Goal: Transaction & Acquisition: Purchase product/service

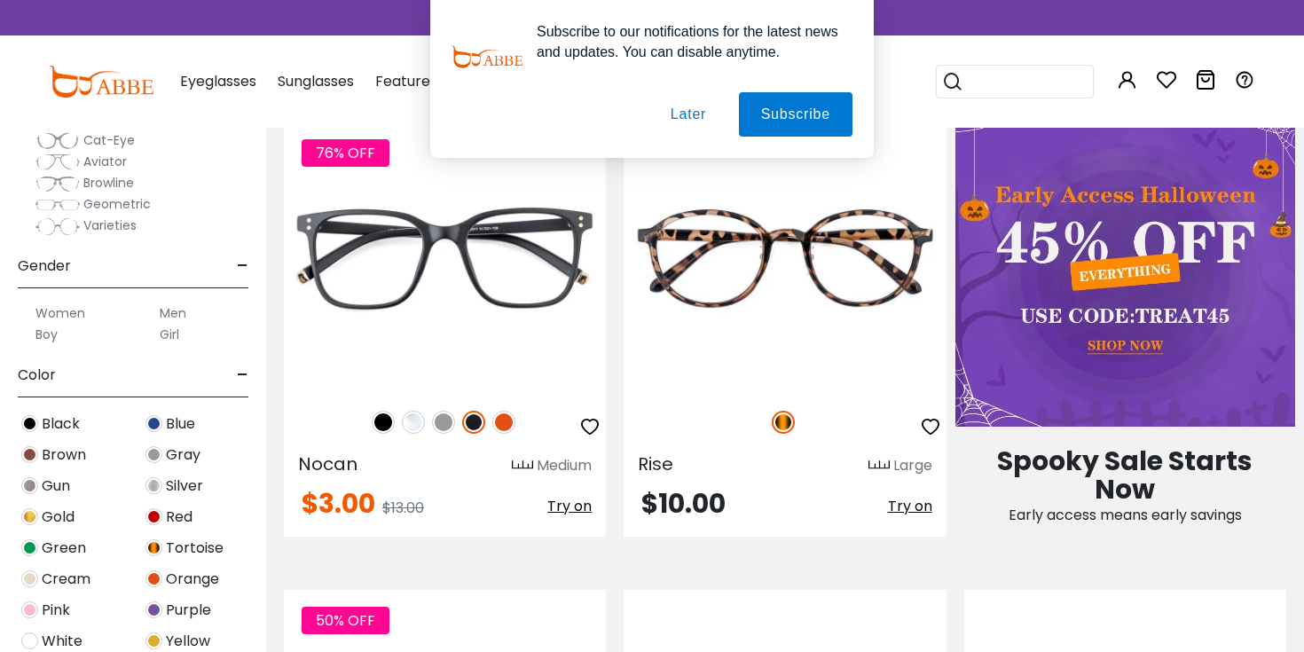
scroll to position [212, 0]
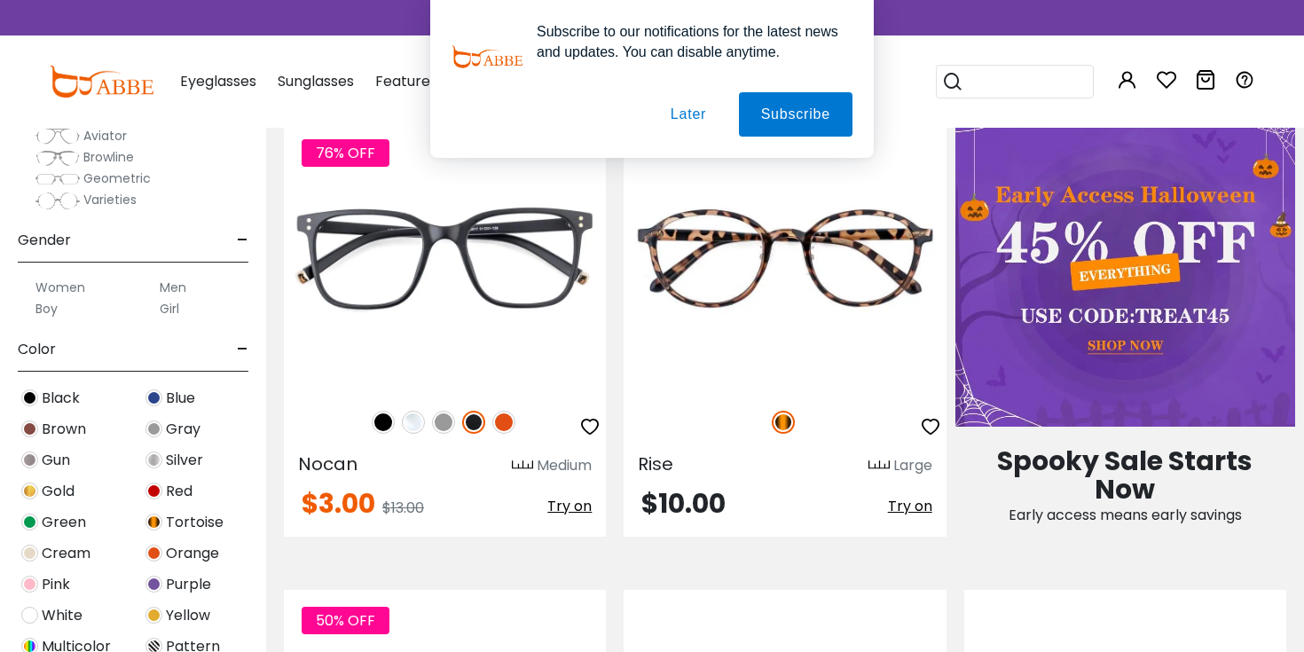
click at [169, 287] on label "Men" at bounding box center [173, 287] width 27 height 21
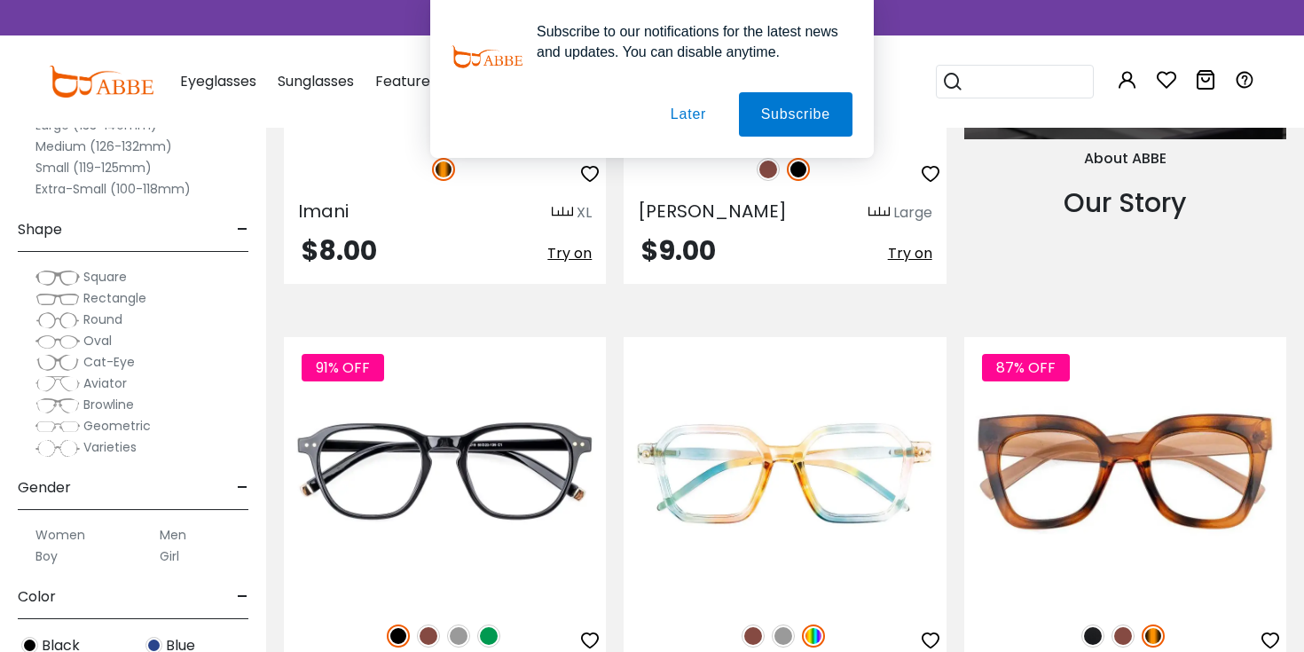
scroll to position [1978, 0]
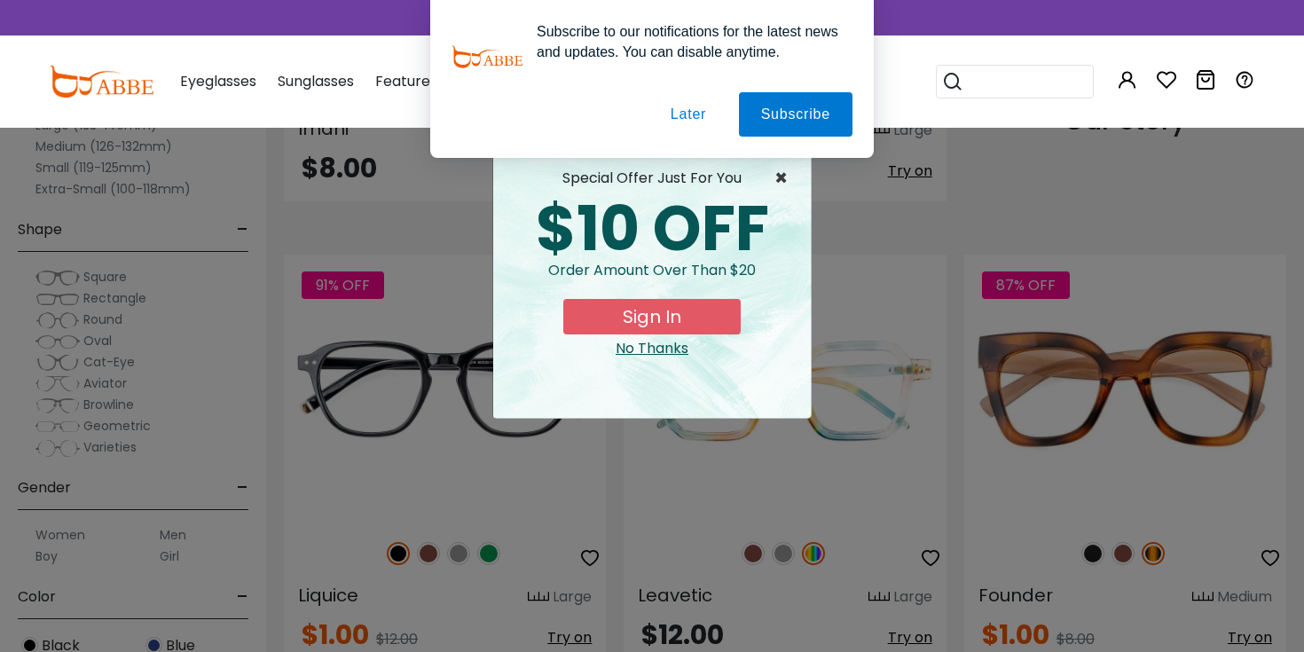
click at [781, 177] on span "×" at bounding box center [785, 178] width 22 height 21
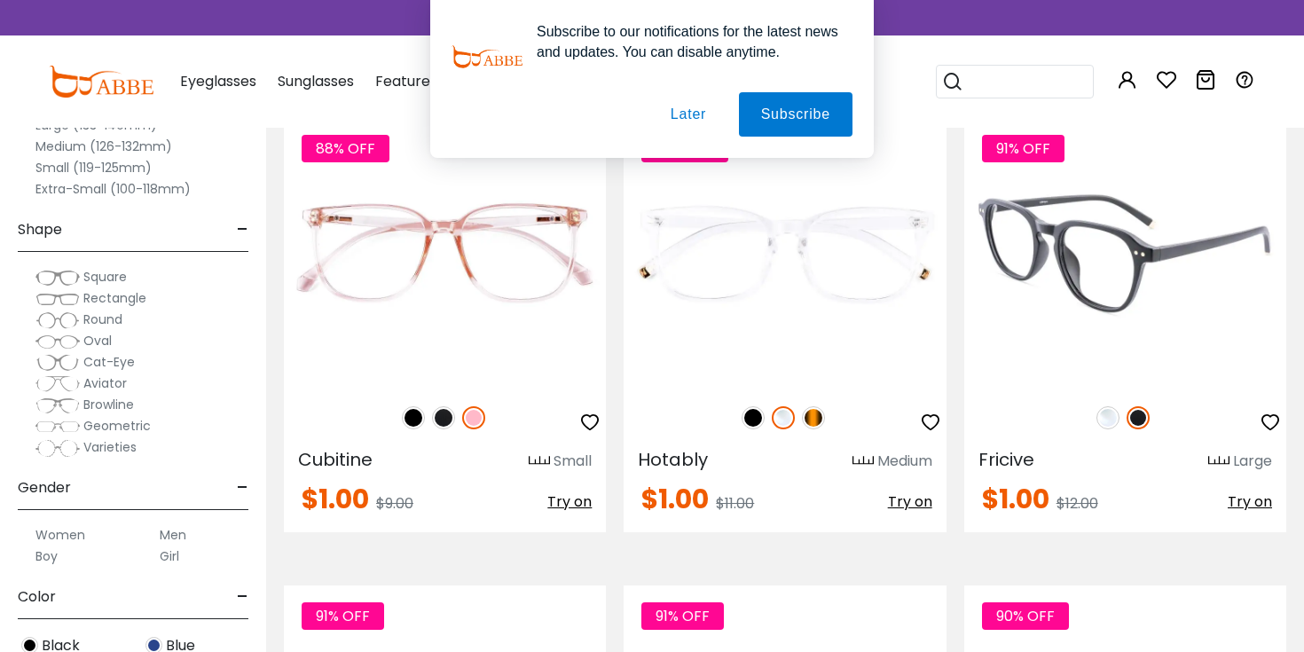
scroll to position [4918, 0]
click at [1132, 251] on img at bounding box center [1125, 251] width 322 height 269
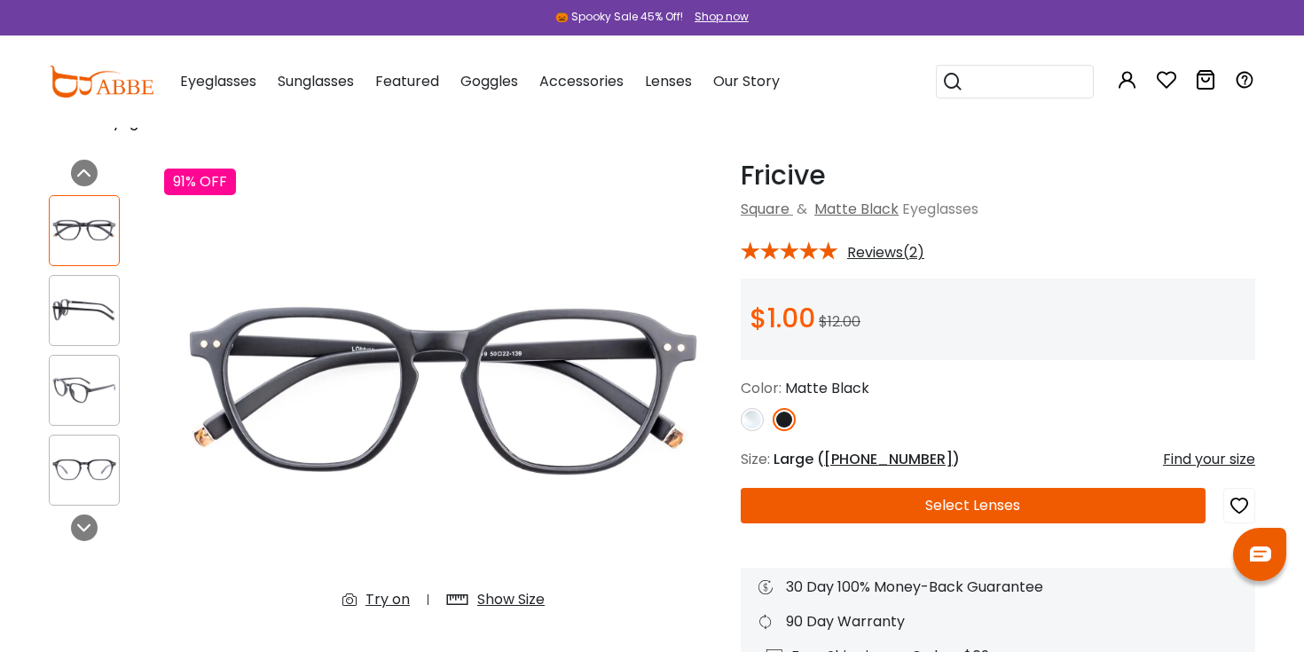
scroll to position [49, 0]
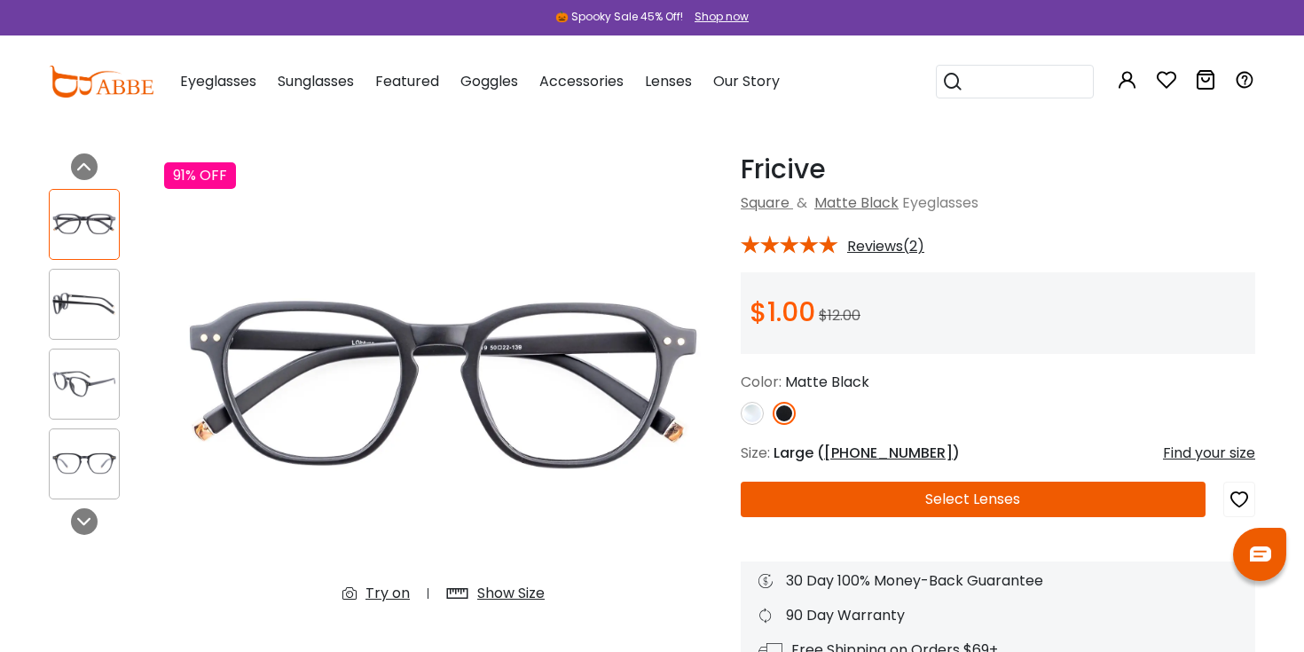
click at [387, 592] on div "Try on" at bounding box center [387, 593] width 44 height 21
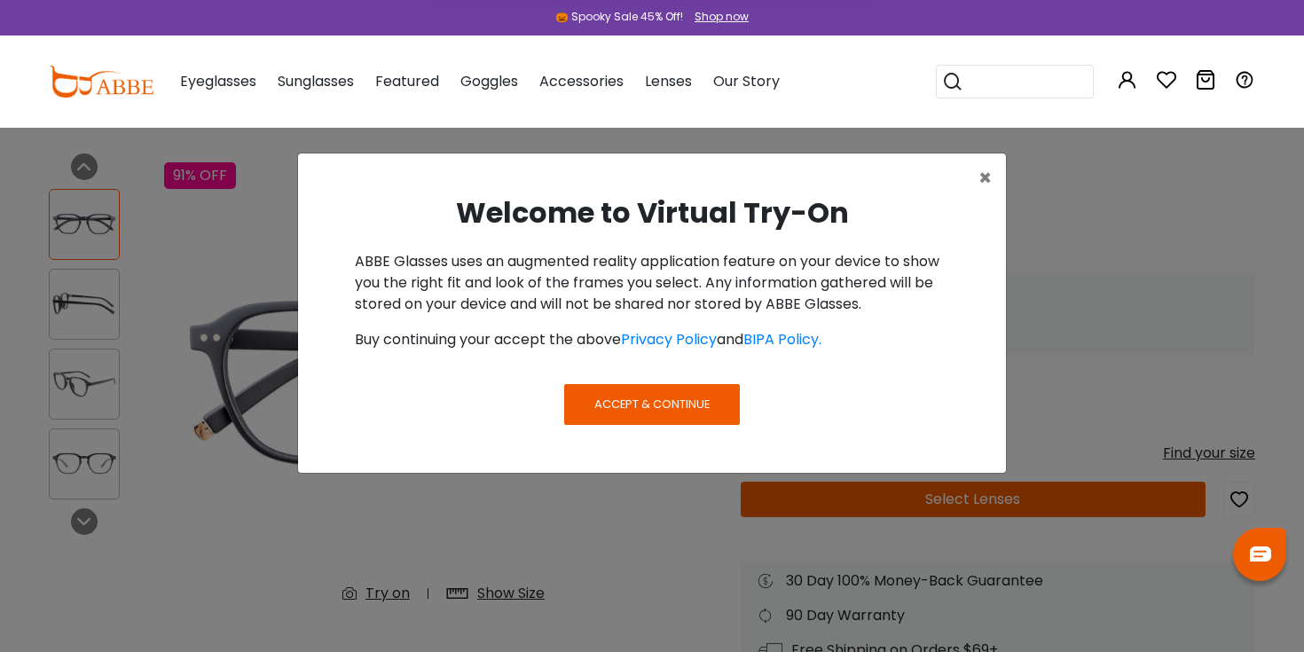
click at [695, 114] on button "Later" at bounding box center [688, 114] width 80 height 44
click at [668, 396] on span "Accept & Continue" at bounding box center [651, 404] width 115 height 17
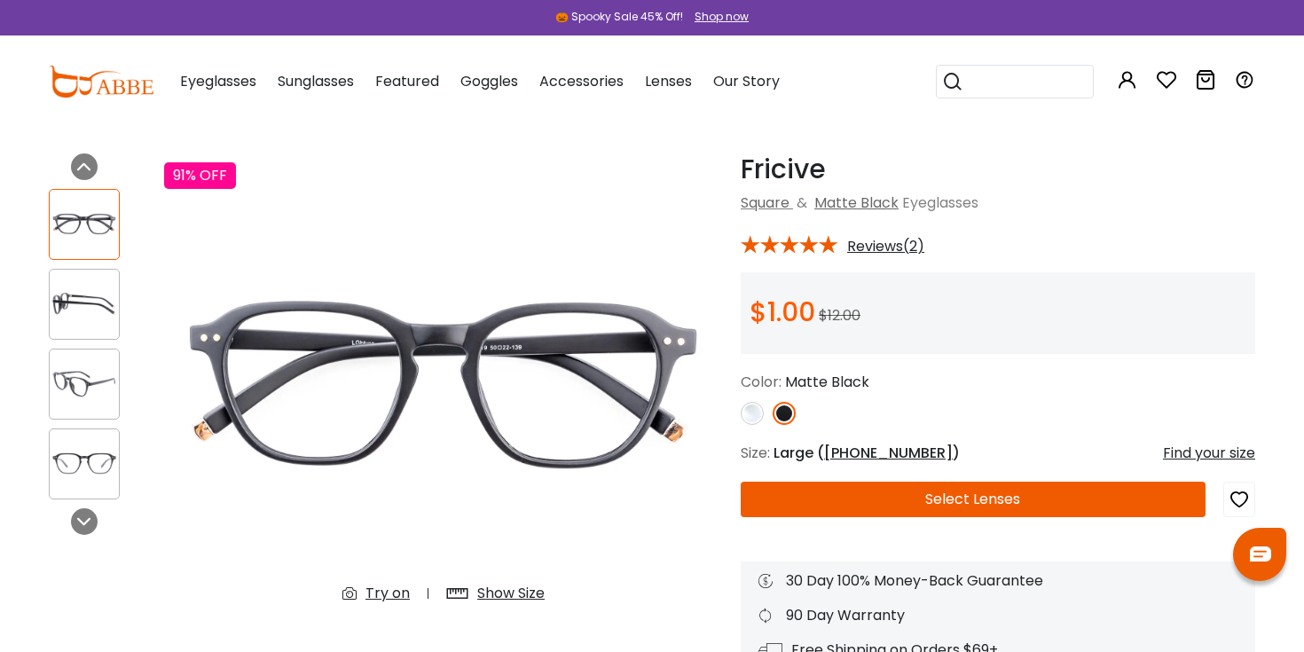
click at [384, 600] on div "Try on" at bounding box center [387, 593] width 44 height 21
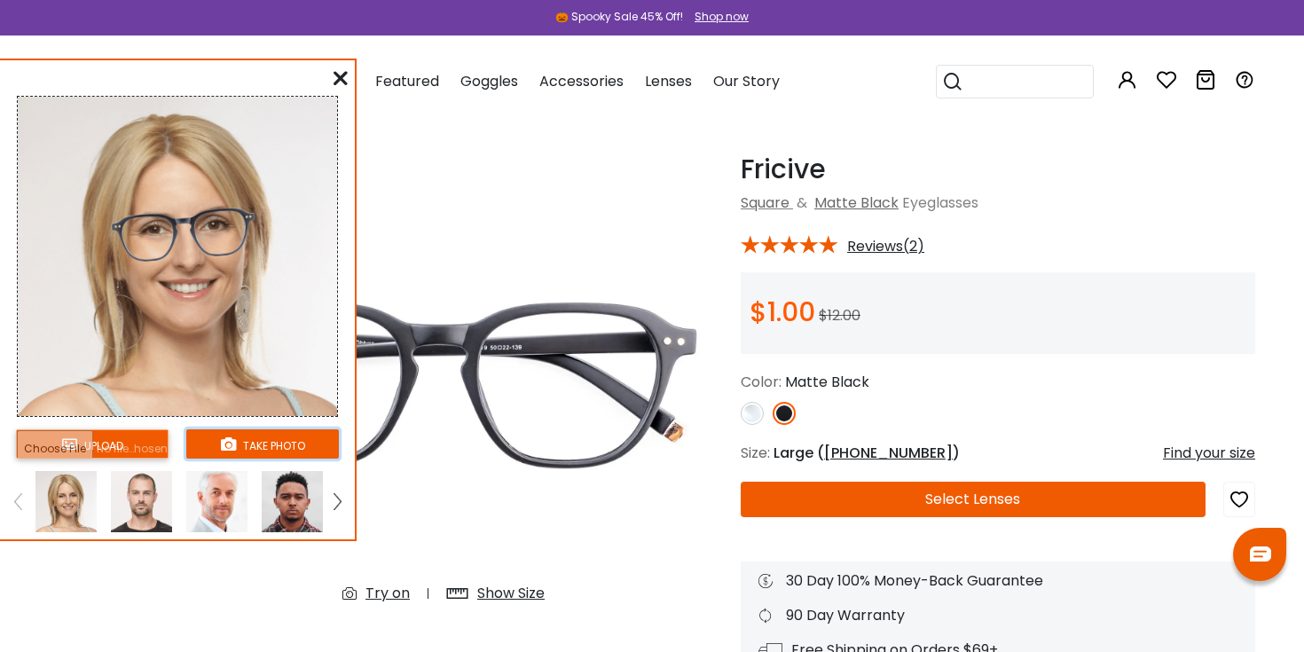
click at [235, 446] on button "take photo" at bounding box center [262, 443] width 153 height 29
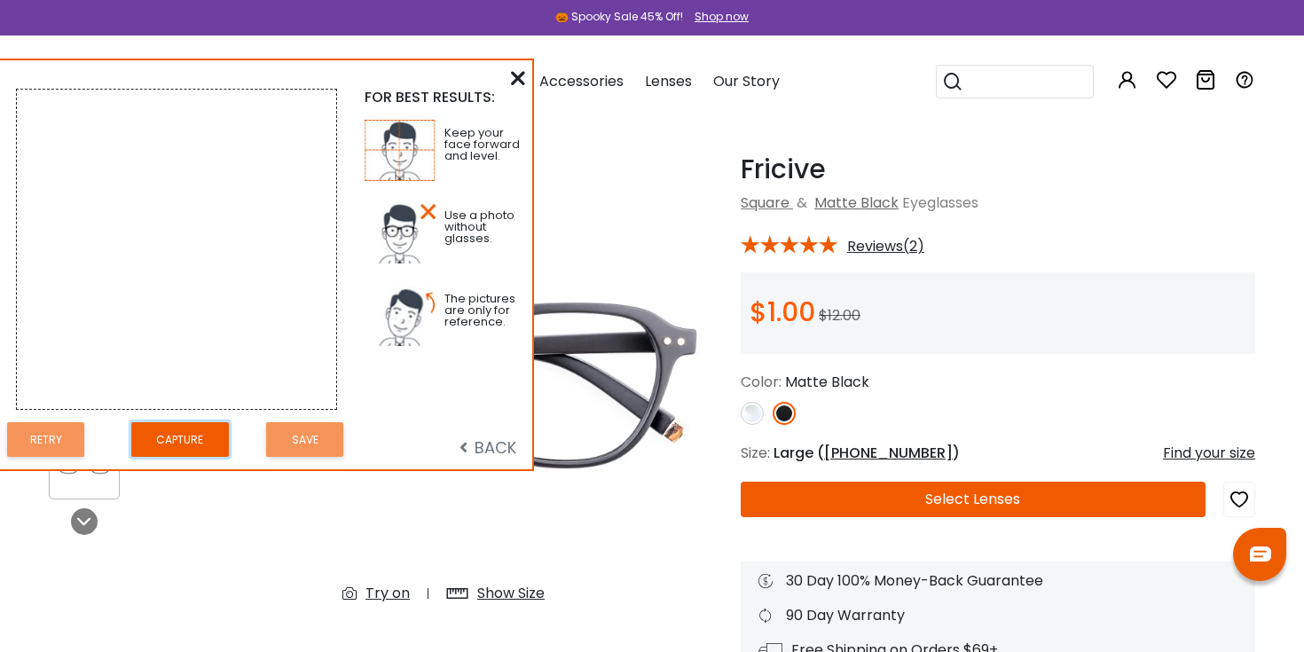
click at [206, 443] on button "Capture" at bounding box center [180, 439] width 98 height 35
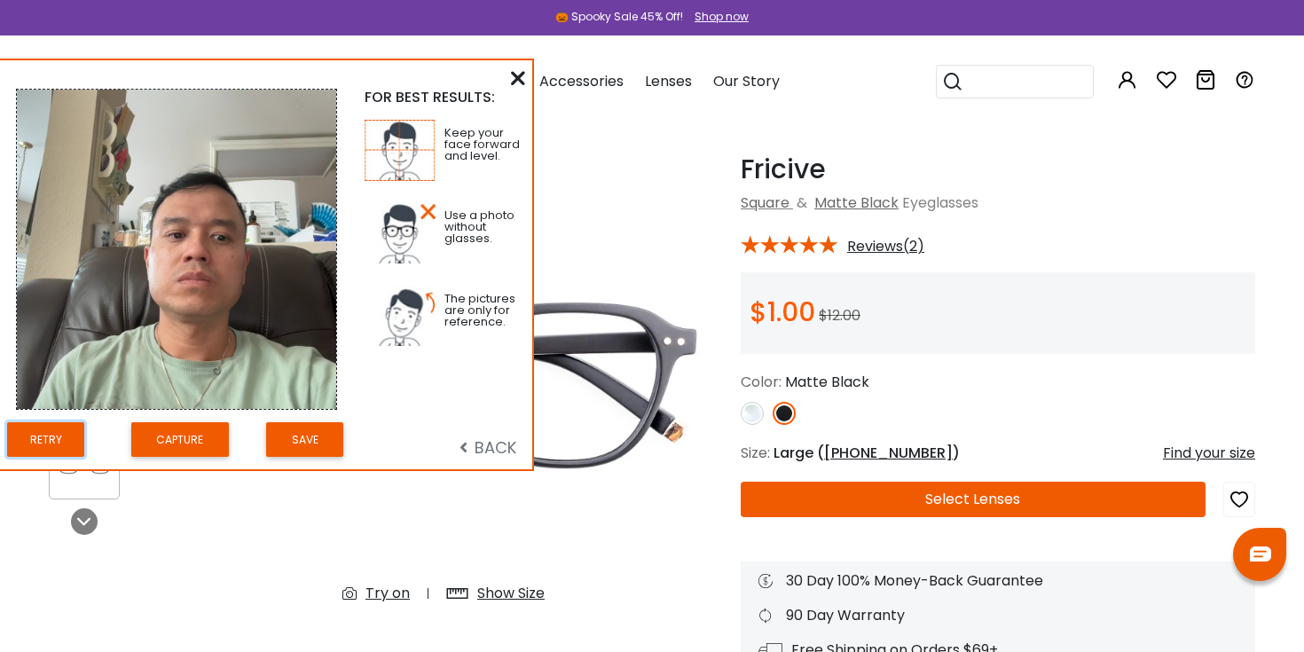
click at [58, 441] on button "Retry" at bounding box center [45, 439] width 77 height 35
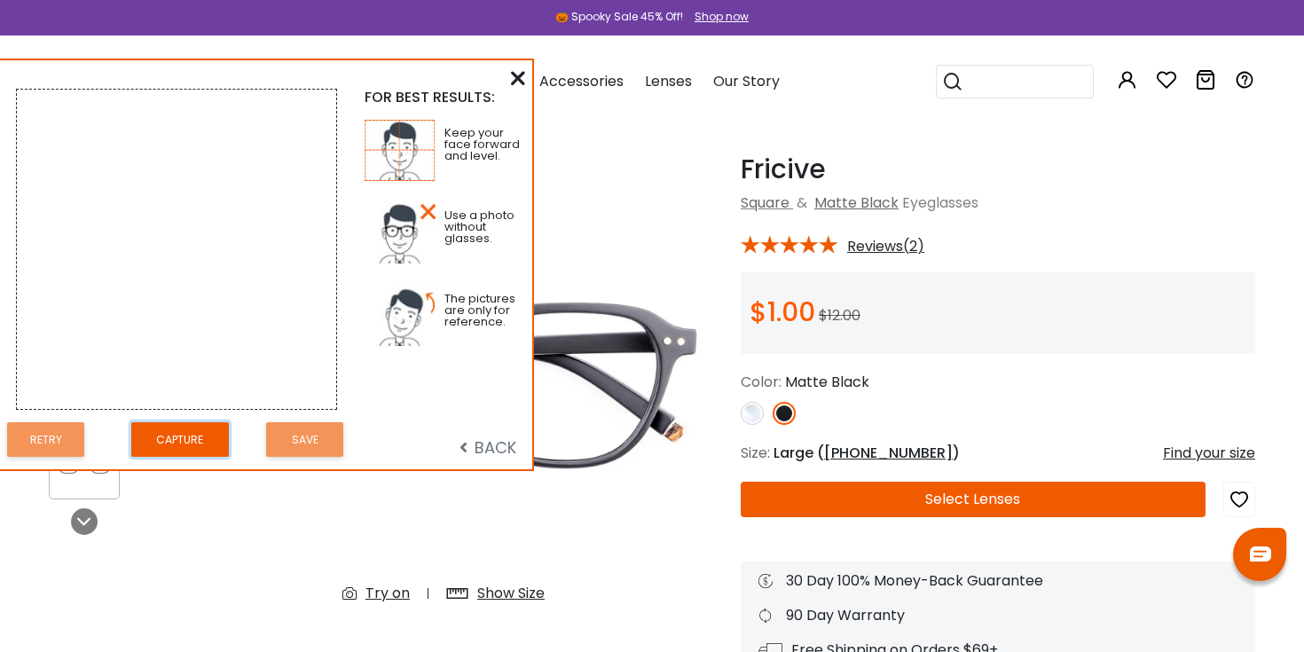
click at [169, 444] on button "Capture" at bounding box center [180, 439] width 98 height 35
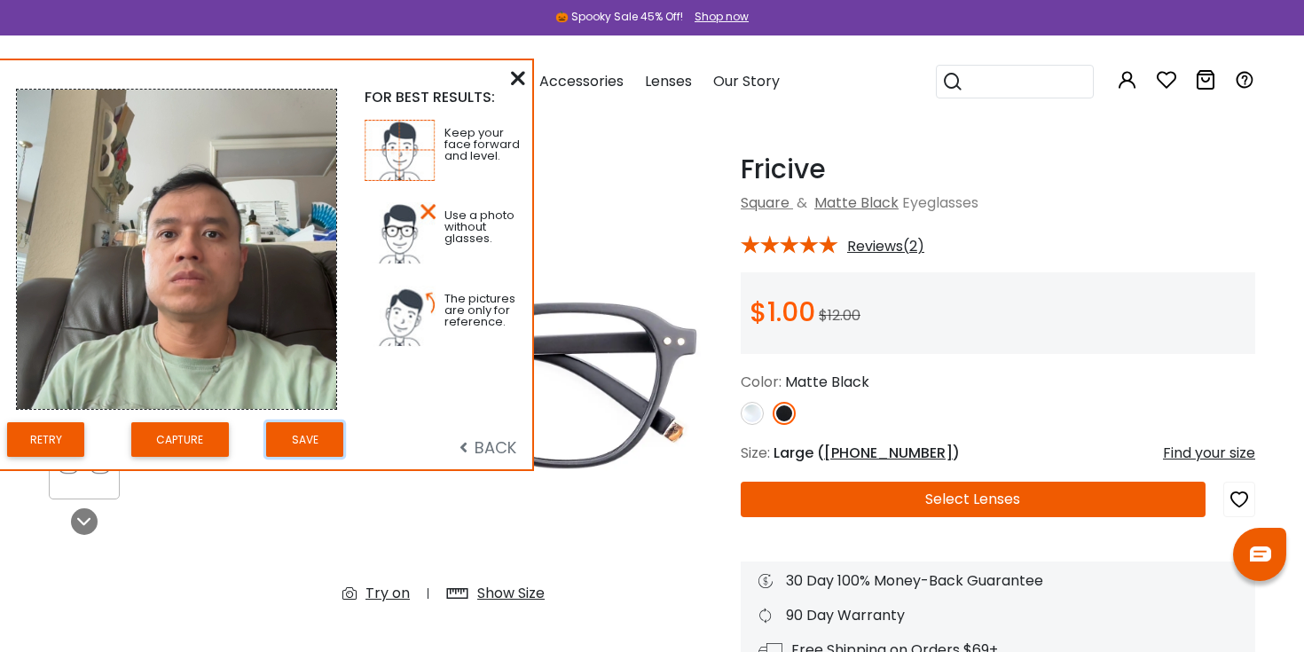
click at [282, 442] on button "Save" at bounding box center [304, 439] width 77 height 35
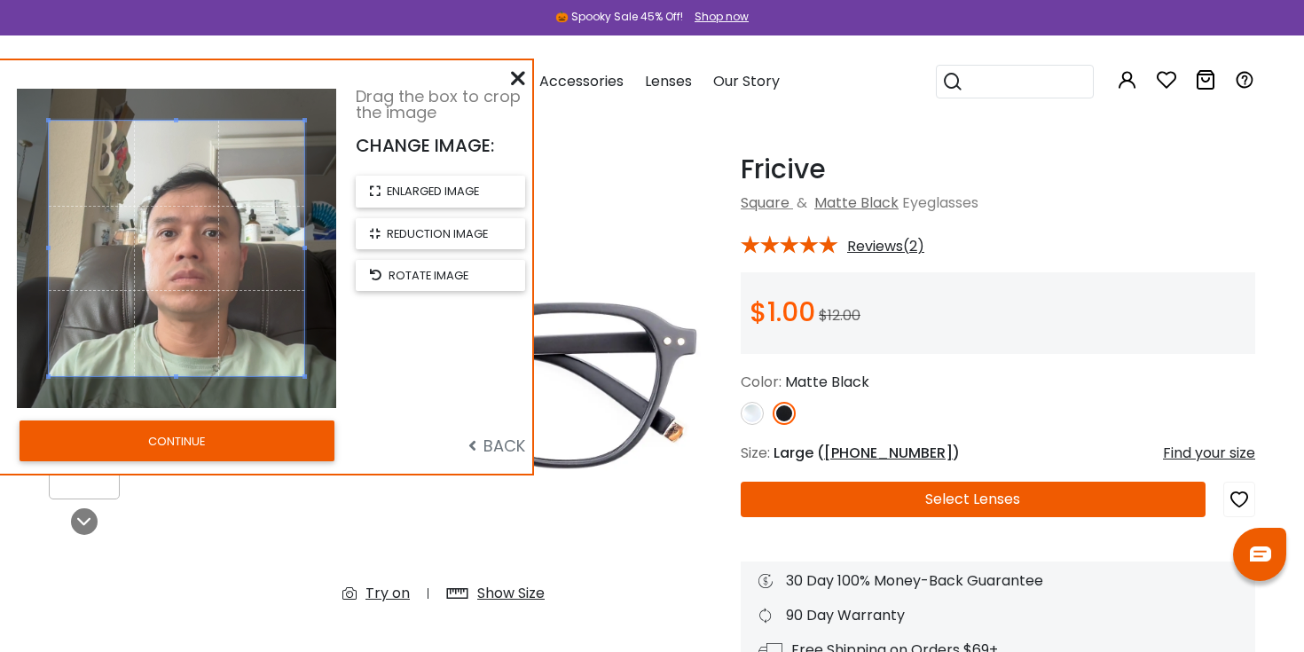
click at [280, 432] on button "CONTINUE" at bounding box center [177, 440] width 315 height 41
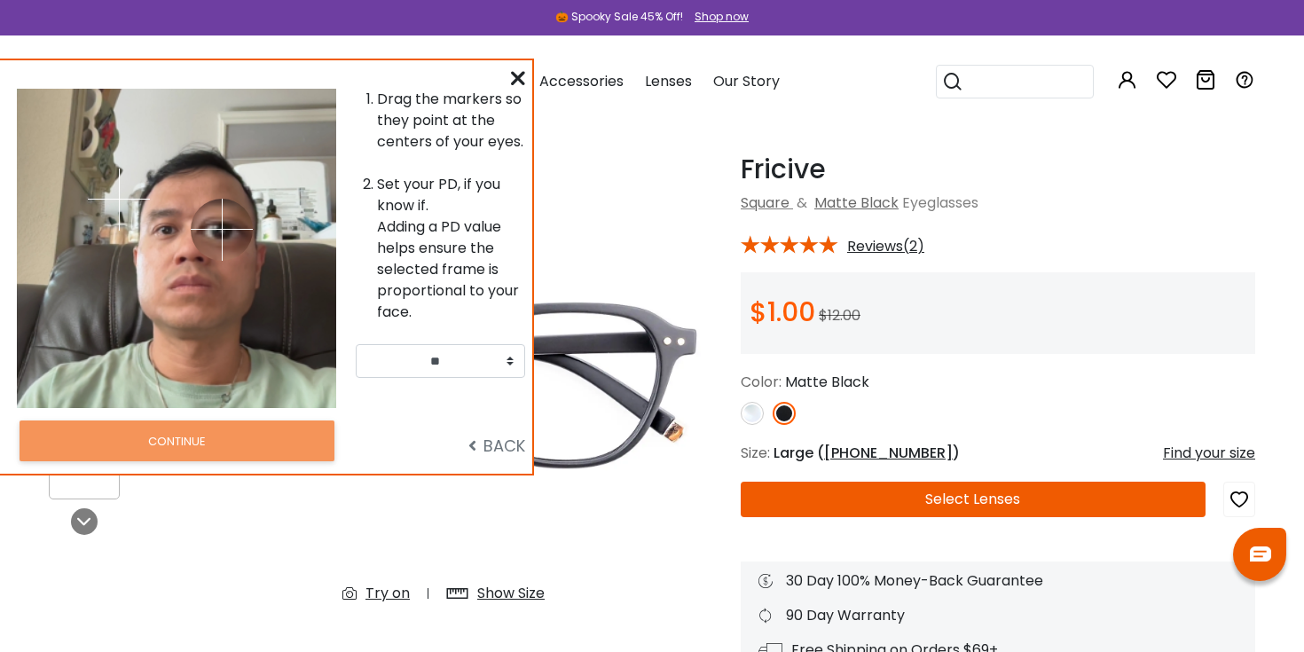
drag, startPoint x: 215, startPoint y: 206, endPoint x: 222, endPoint y: 229, distance: 24.1
click at [222, 229] on img at bounding box center [222, 230] width 62 height 62
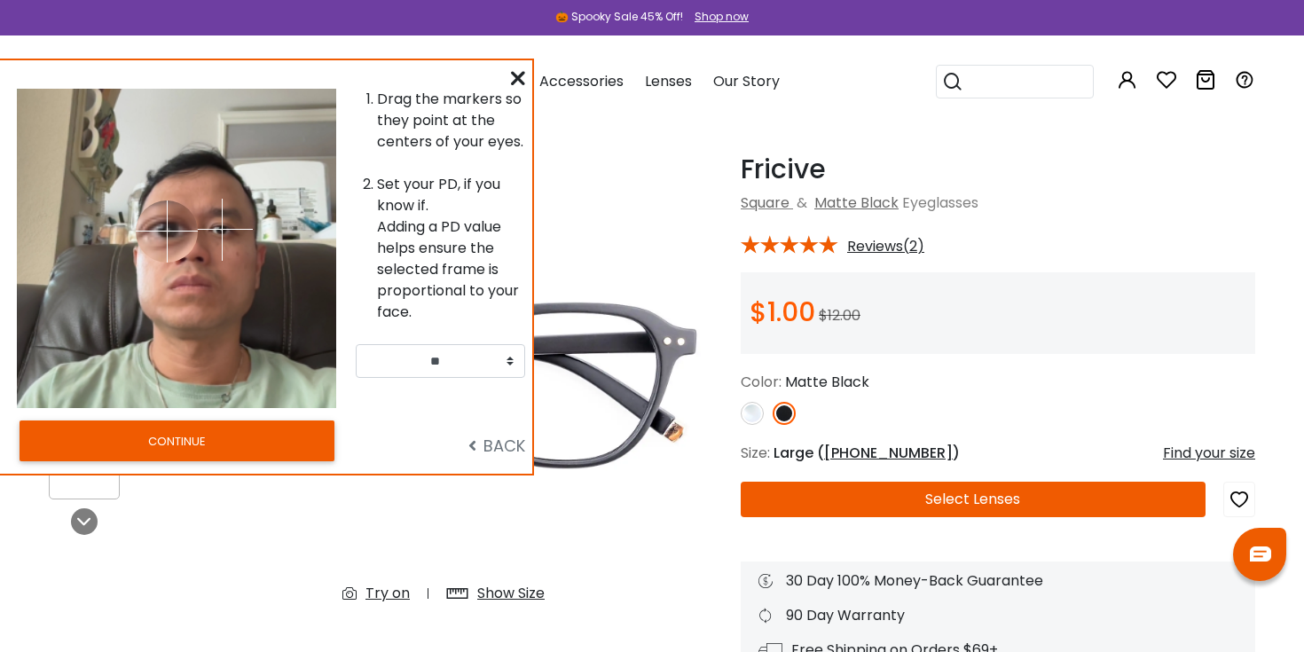
drag, startPoint x: 123, startPoint y: 200, endPoint x: 167, endPoint y: 231, distance: 53.4
click at [167, 231] on img at bounding box center [167, 231] width 62 height 62
click at [241, 441] on button "CONTINUE" at bounding box center [177, 440] width 315 height 41
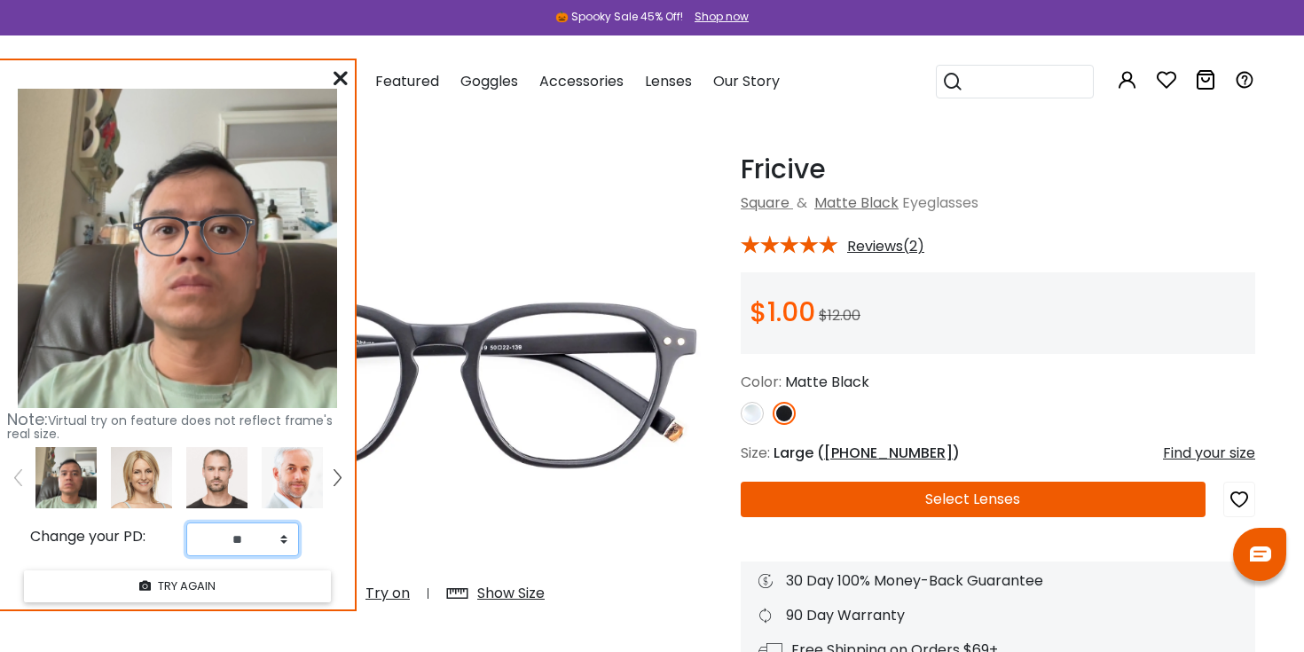
click at [285, 545] on select "** ** ** ** ** ** ** ** ** ** ** ** ** ** ** ** ** ** ** ** ** ** ** ** ** ** *…" at bounding box center [242, 539] width 113 height 34
select select "**"
click at [186, 522] on select "** ** ** ** ** ** ** ** ** ** ** ** ** ** ** ** ** ** ** ** ** ** ** ** ** ** *…" at bounding box center [242, 539] width 113 height 34
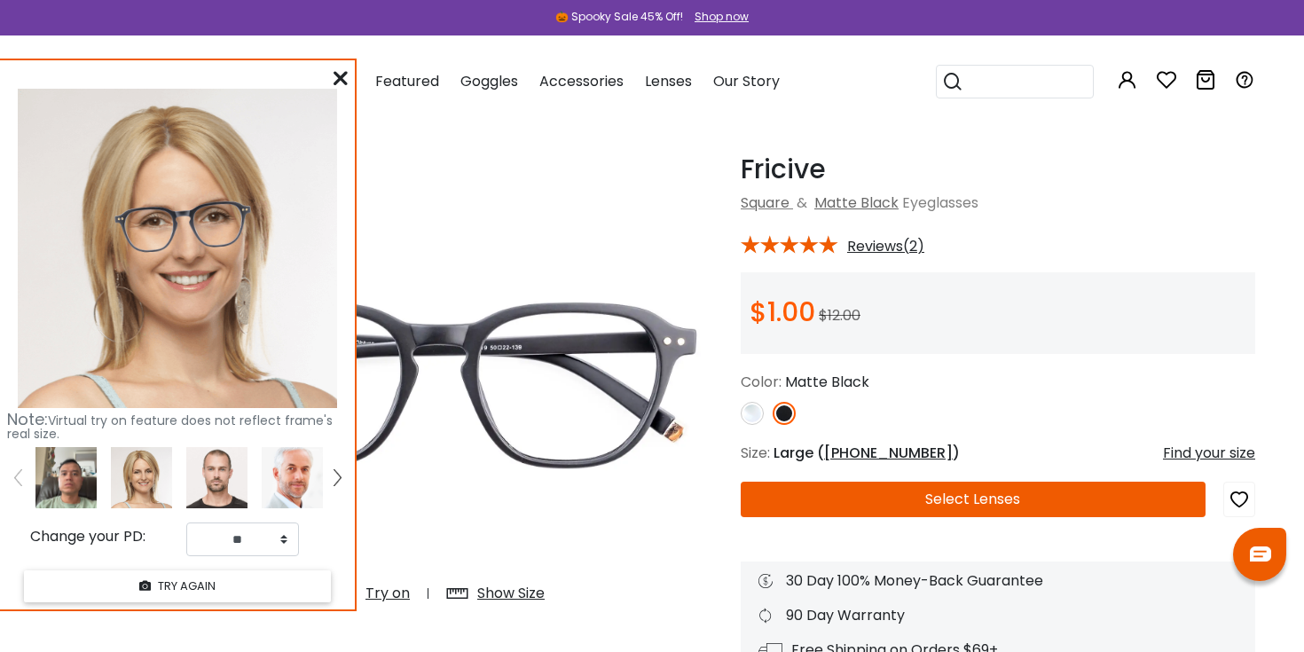
click at [228, 483] on img at bounding box center [216, 477] width 61 height 61
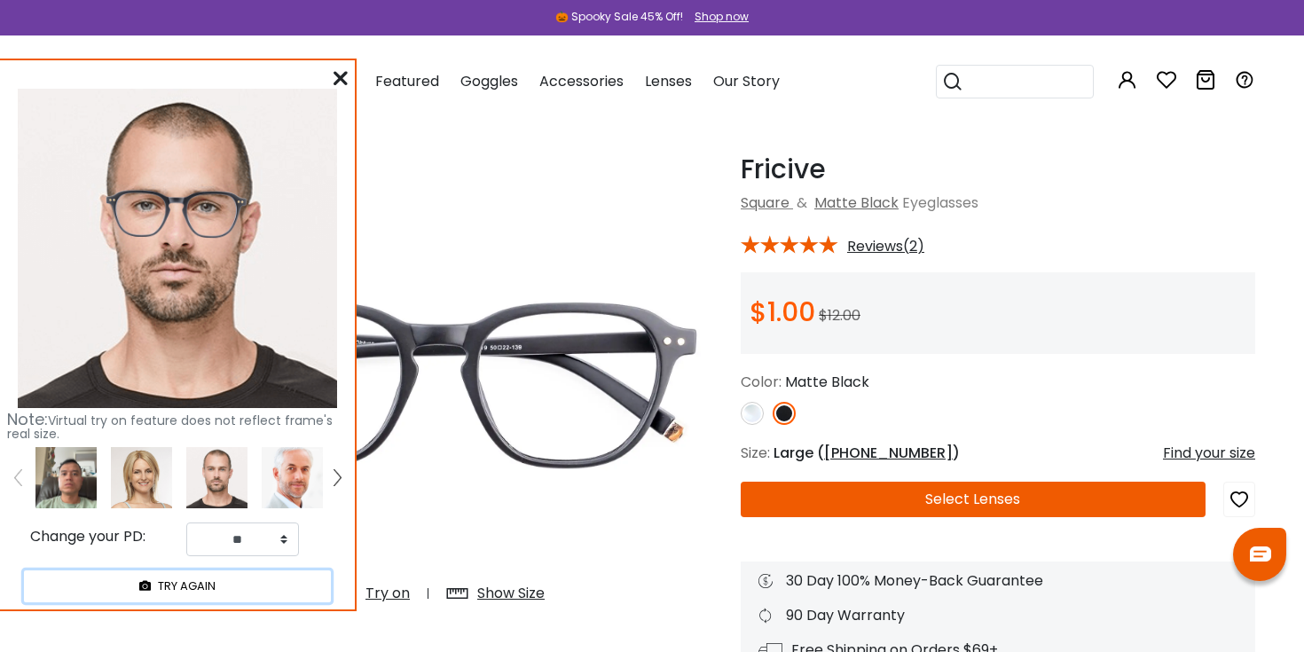
click at [181, 587] on button "TRY AGAIN" at bounding box center [177, 585] width 307 height 31
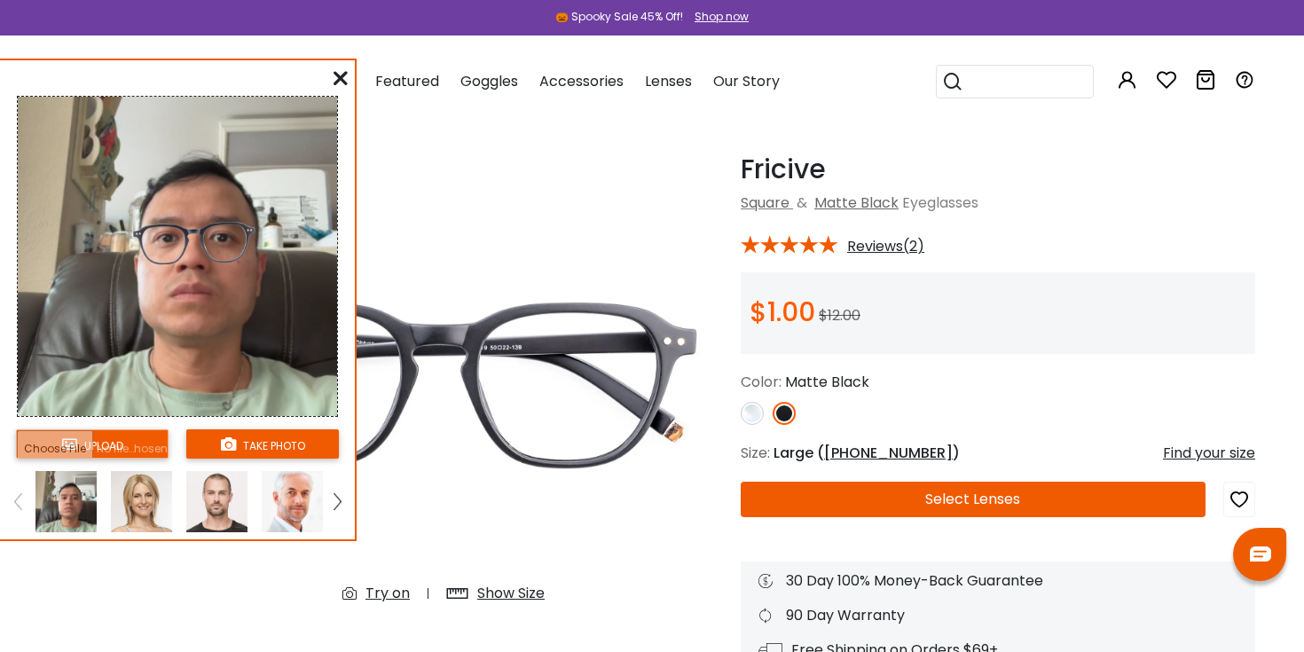
click at [345, 79] on icon at bounding box center [341, 78] width 14 height 14
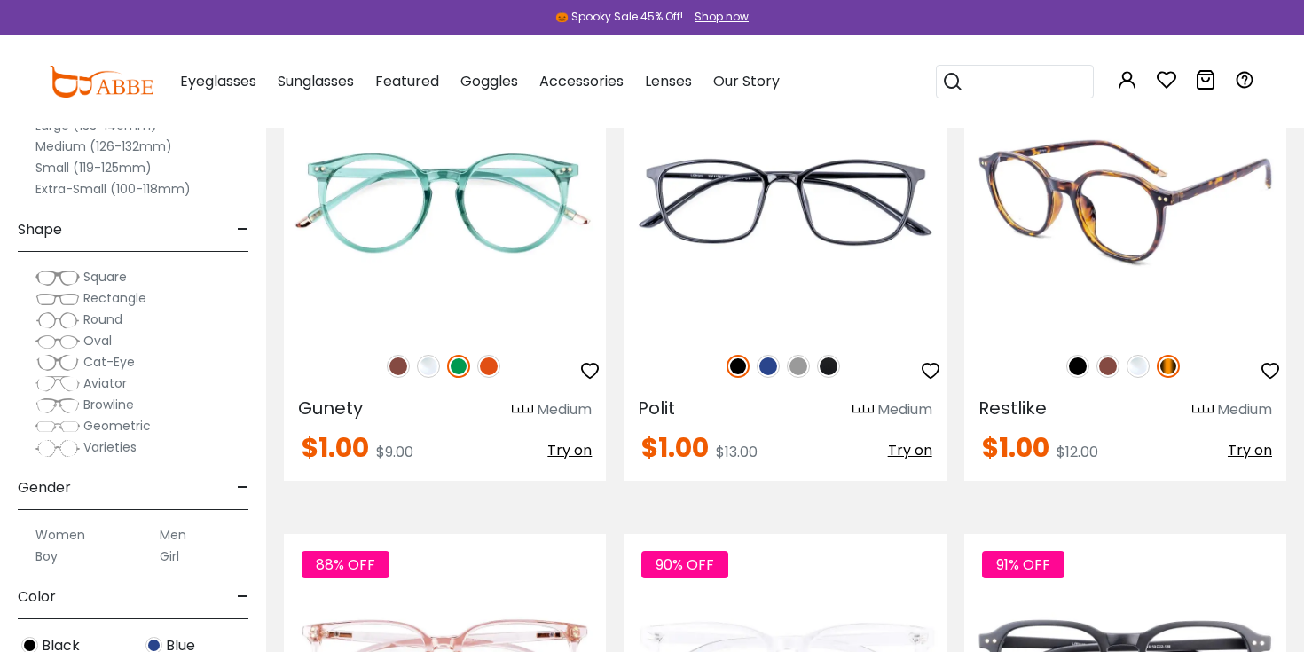
scroll to position [4518, 0]
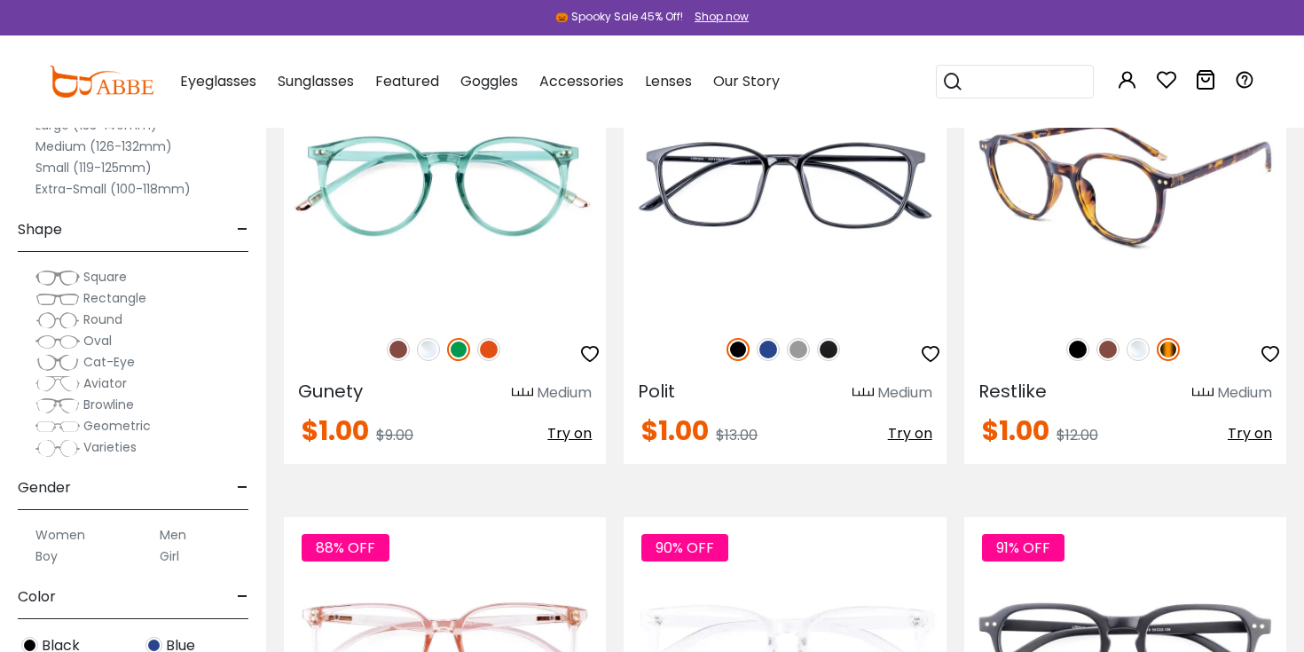
click at [1079, 353] on img at bounding box center [1077, 349] width 23 height 23
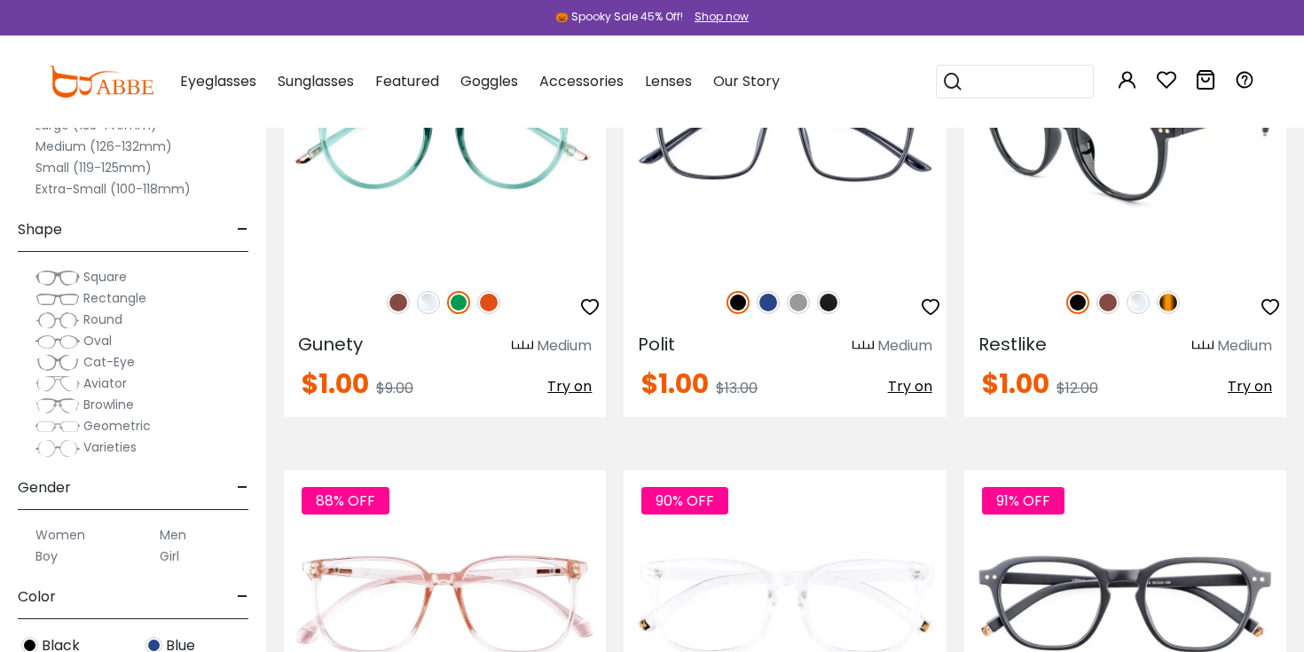
scroll to position [4490, 0]
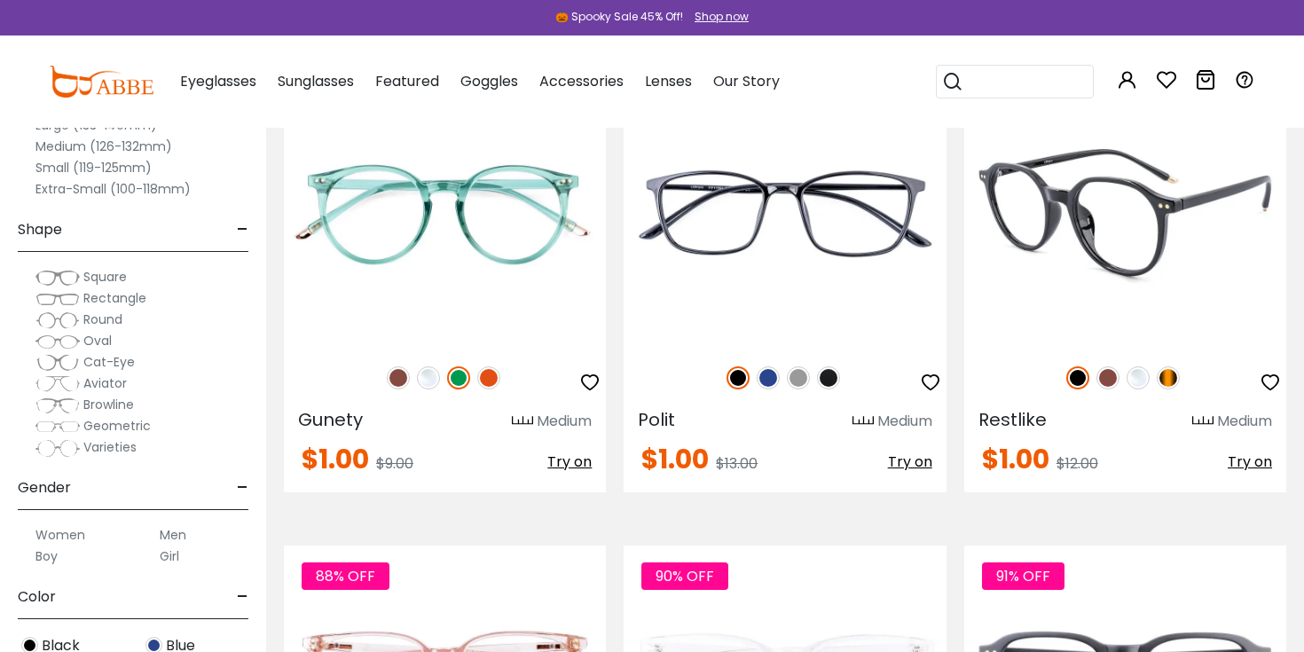
click at [1129, 261] on img at bounding box center [1125, 212] width 322 height 269
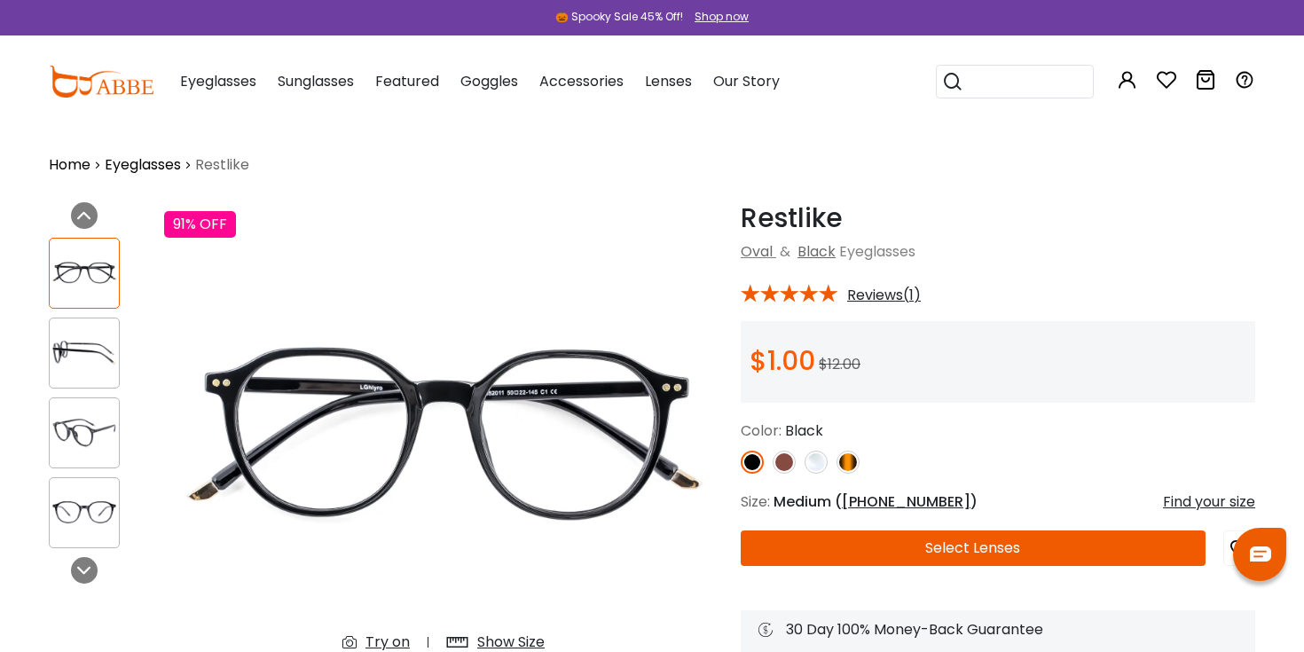
click at [75, 341] on img at bounding box center [84, 352] width 69 height 35
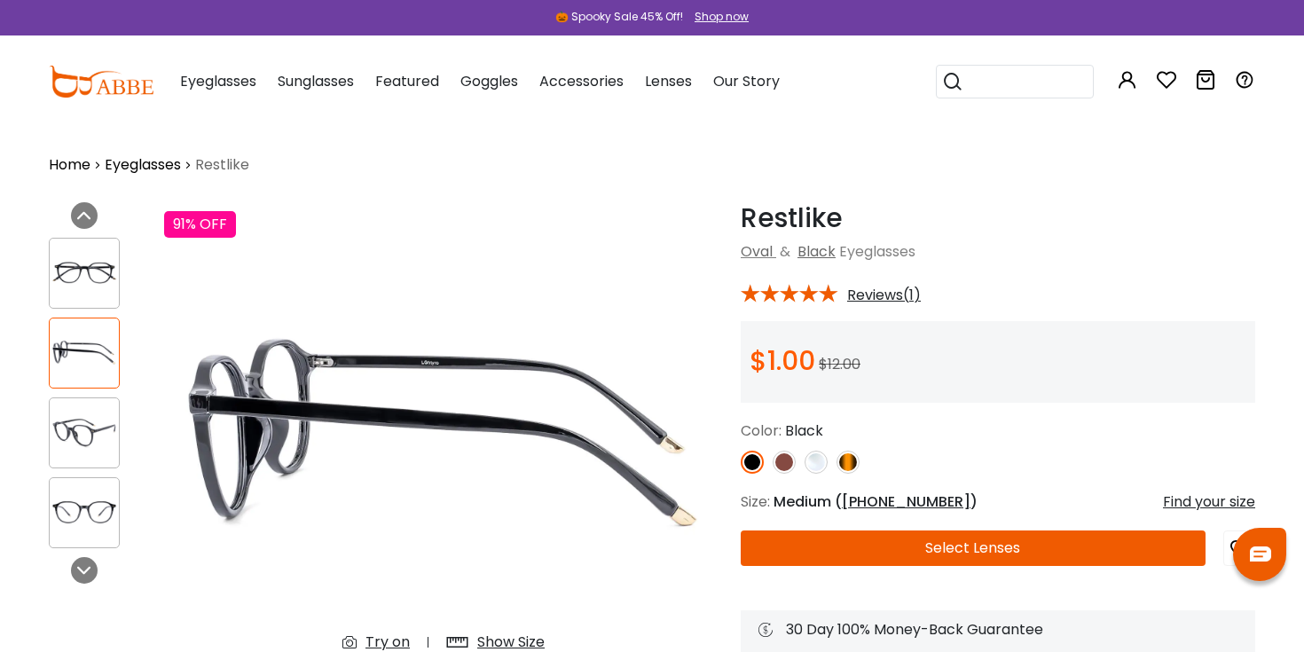
click at [76, 439] on img at bounding box center [84, 432] width 69 height 35
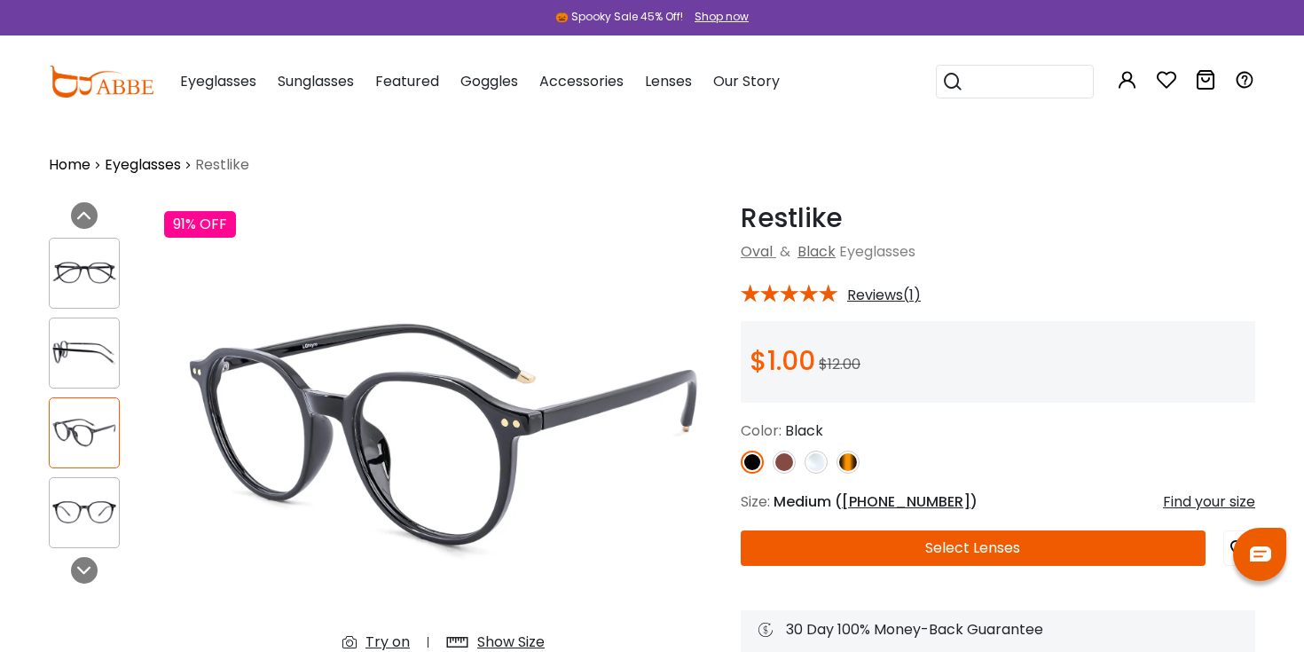
click at [71, 509] on img at bounding box center [84, 512] width 69 height 35
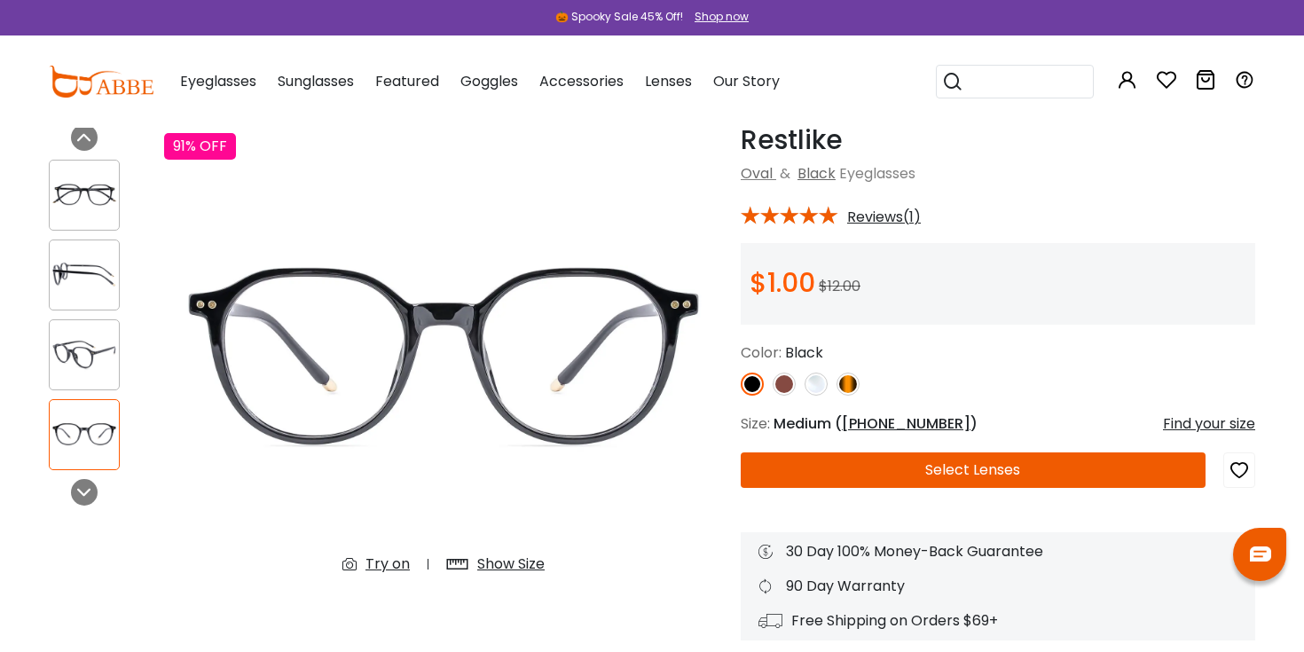
scroll to position [172, 0]
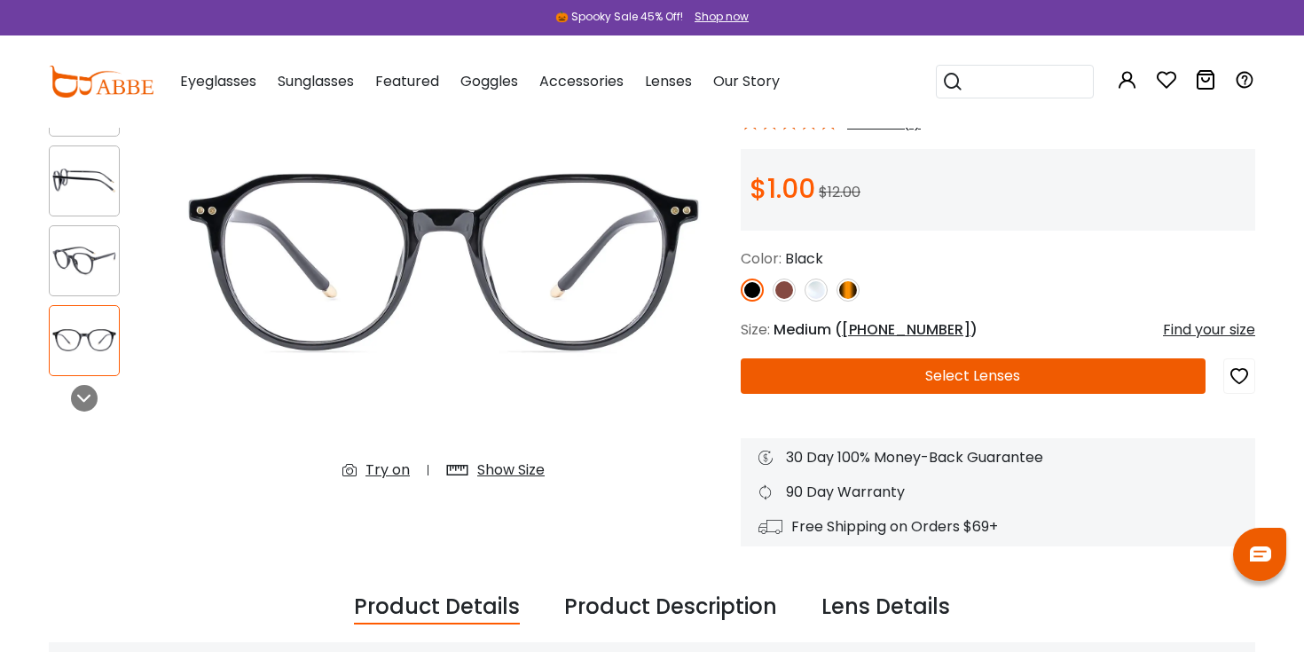
click at [512, 466] on div "Show Size" at bounding box center [510, 469] width 67 height 21
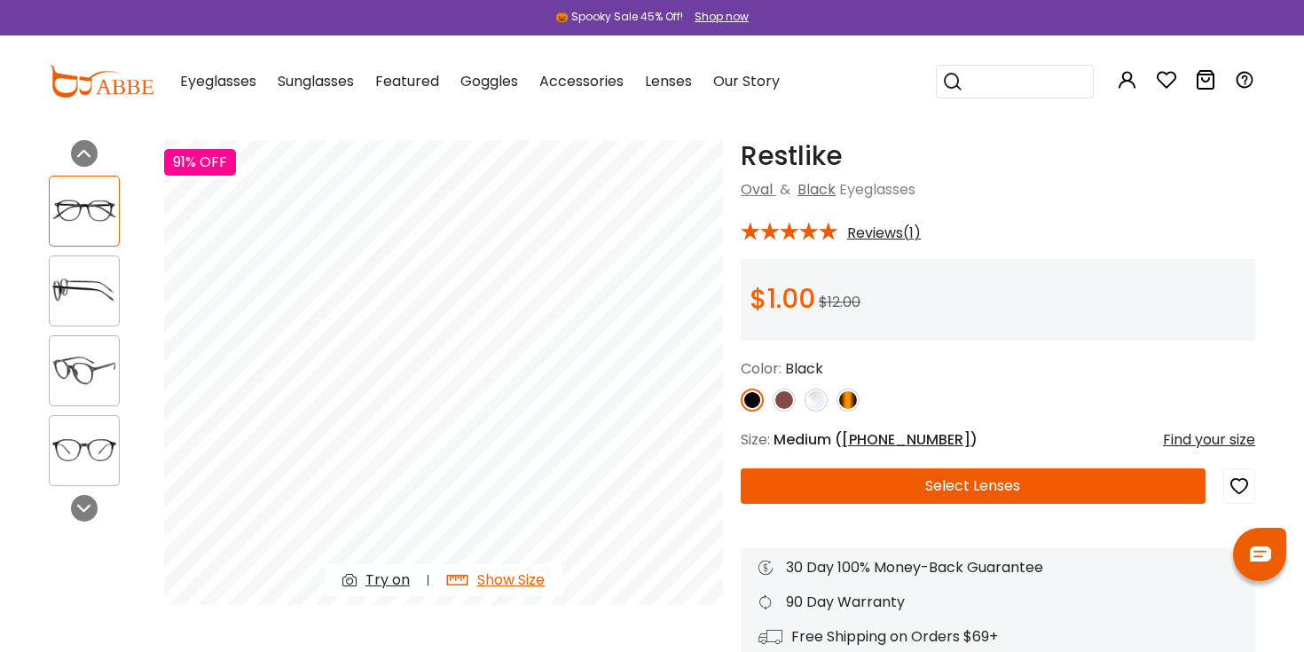
scroll to position [63, 0]
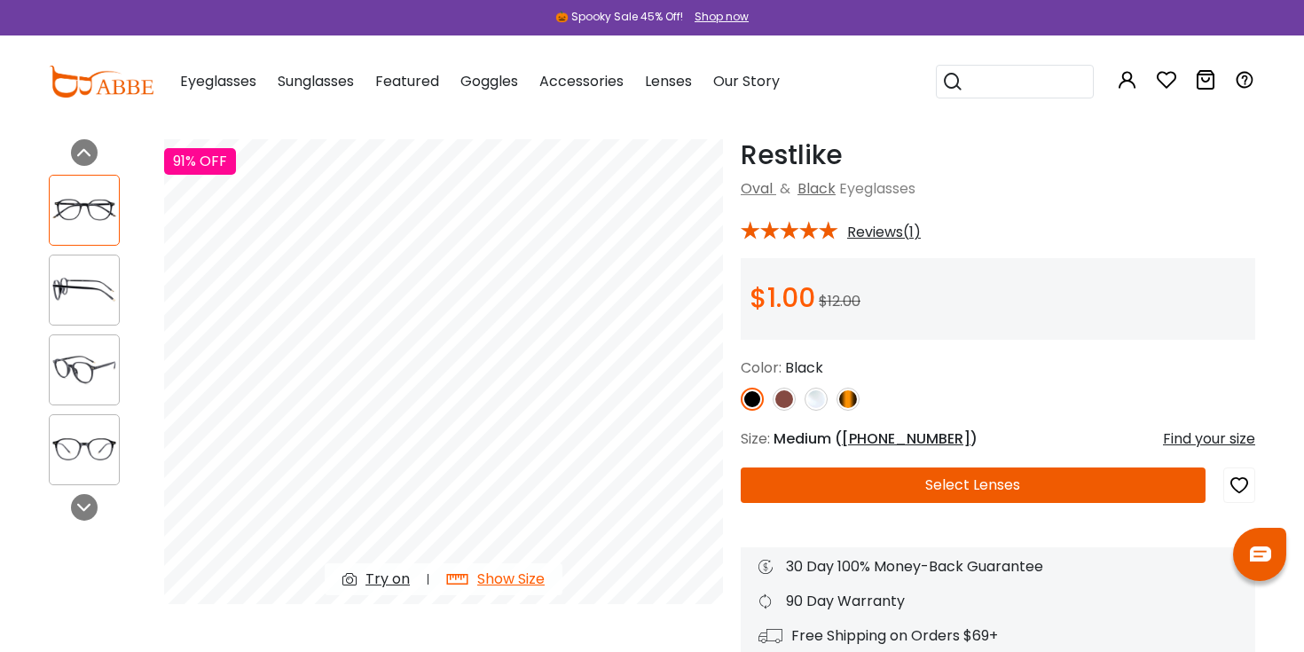
click at [1180, 435] on div "Find your size" at bounding box center [1209, 438] width 92 height 21
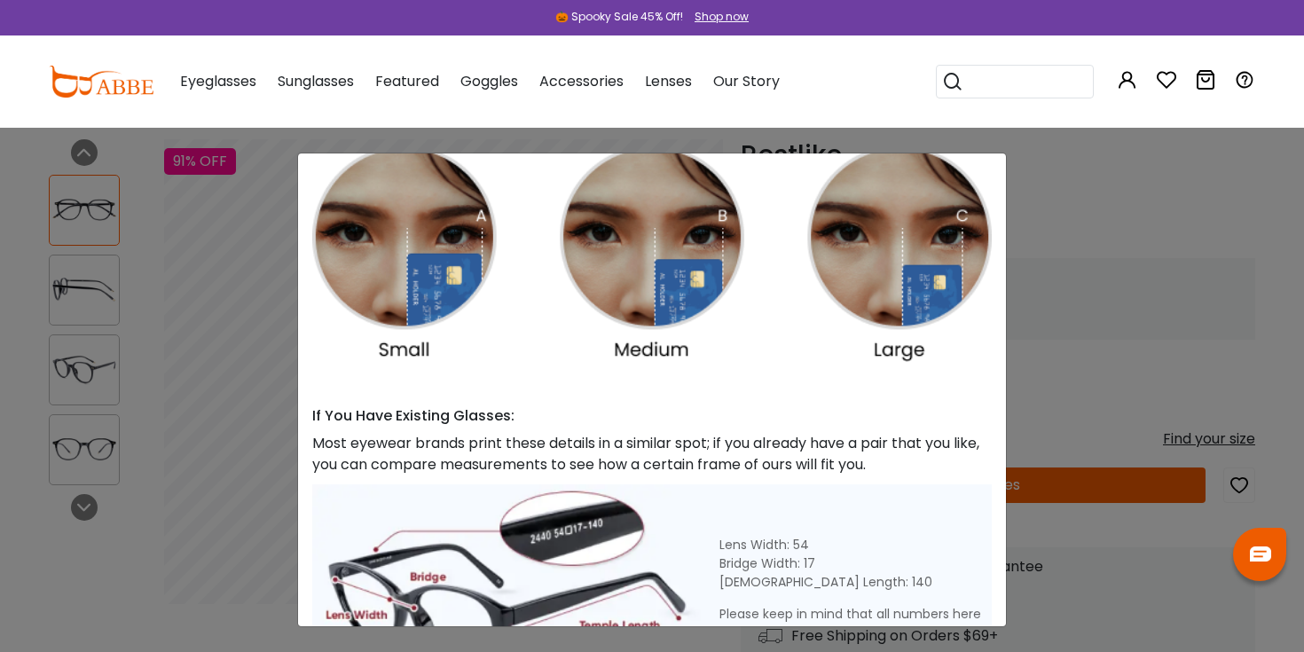
scroll to position [0, 0]
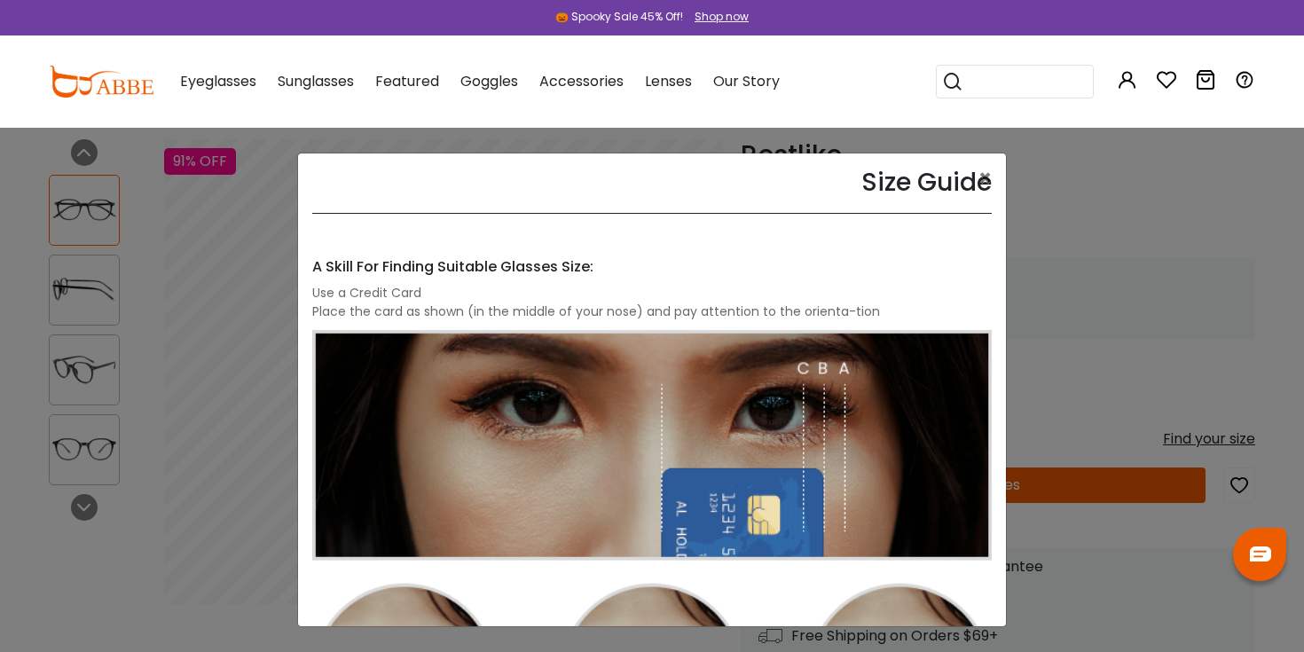
click at [977, 189] on h3 "Size Guide" at bounding box center [926, 183] width 130 height 30
click at [983, 177] on button "×" at bounding box center [984, 178] width 13 height 21
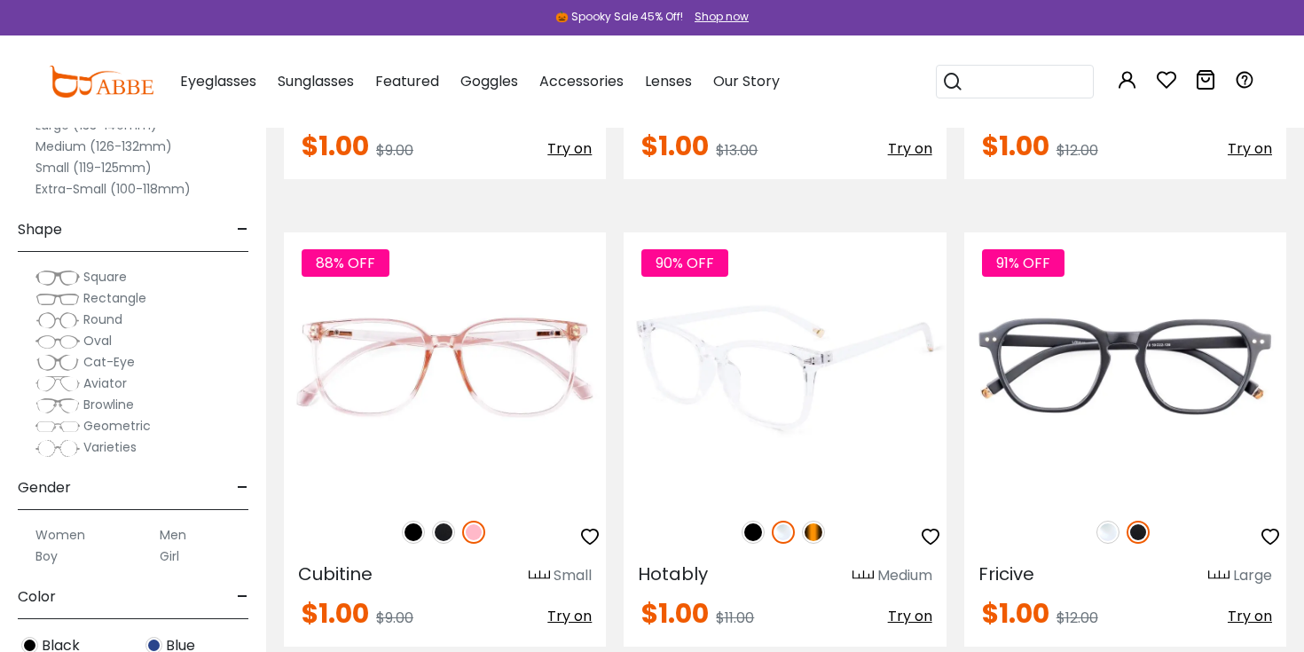
scroll to position [4907, 0]
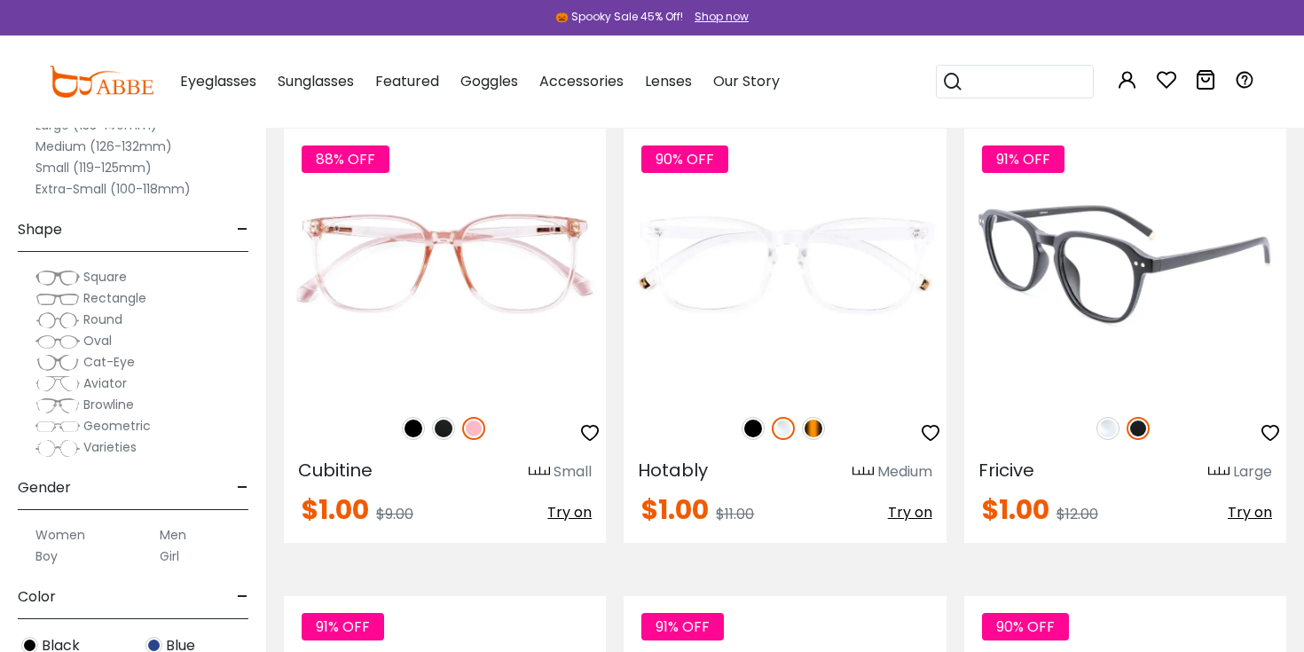
click at [1127, 304] on img at bounding box center [1125, 263] width 322 height 269
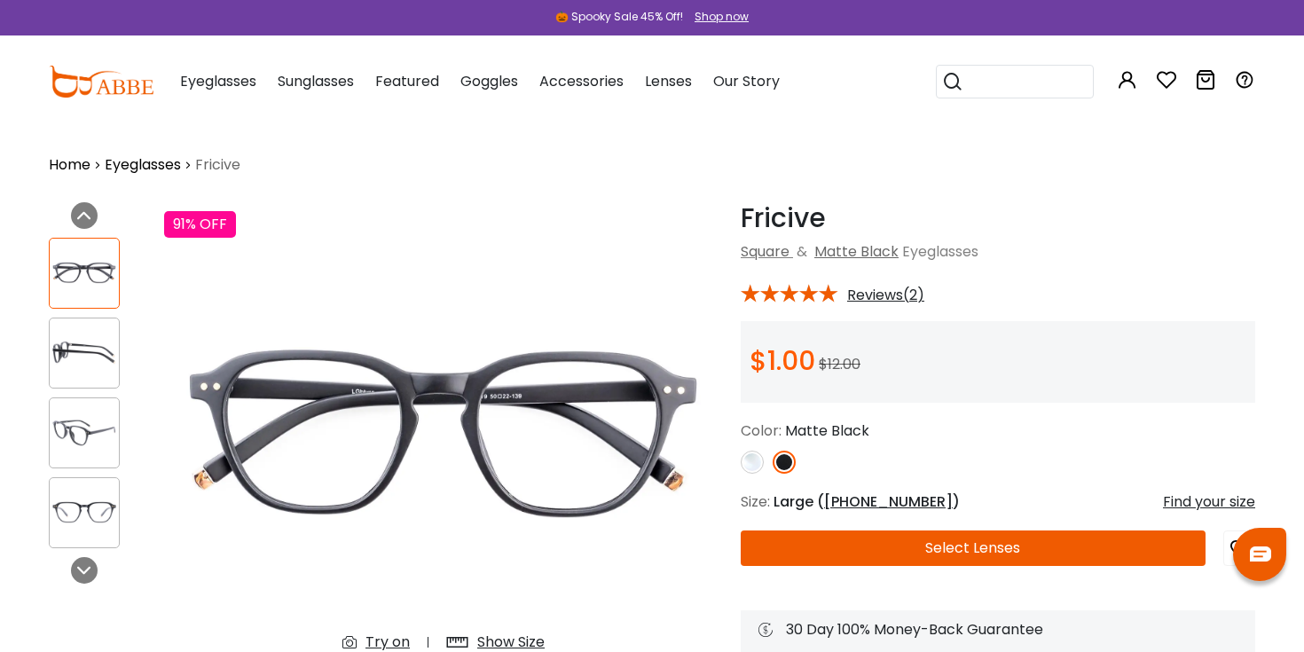
click at [87, 355] on img at bounding box center [84, 352] width 69 height 35
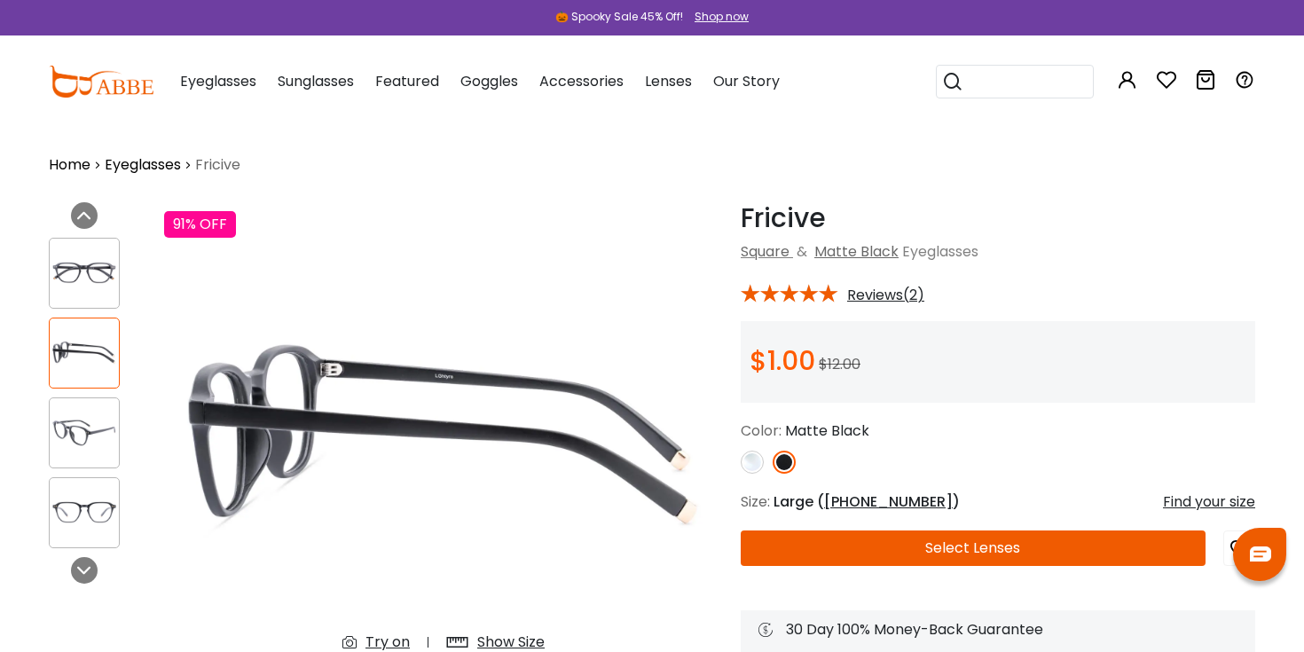
click at [81, 420] on img at bounding box center [84, 432] width 69 height 35
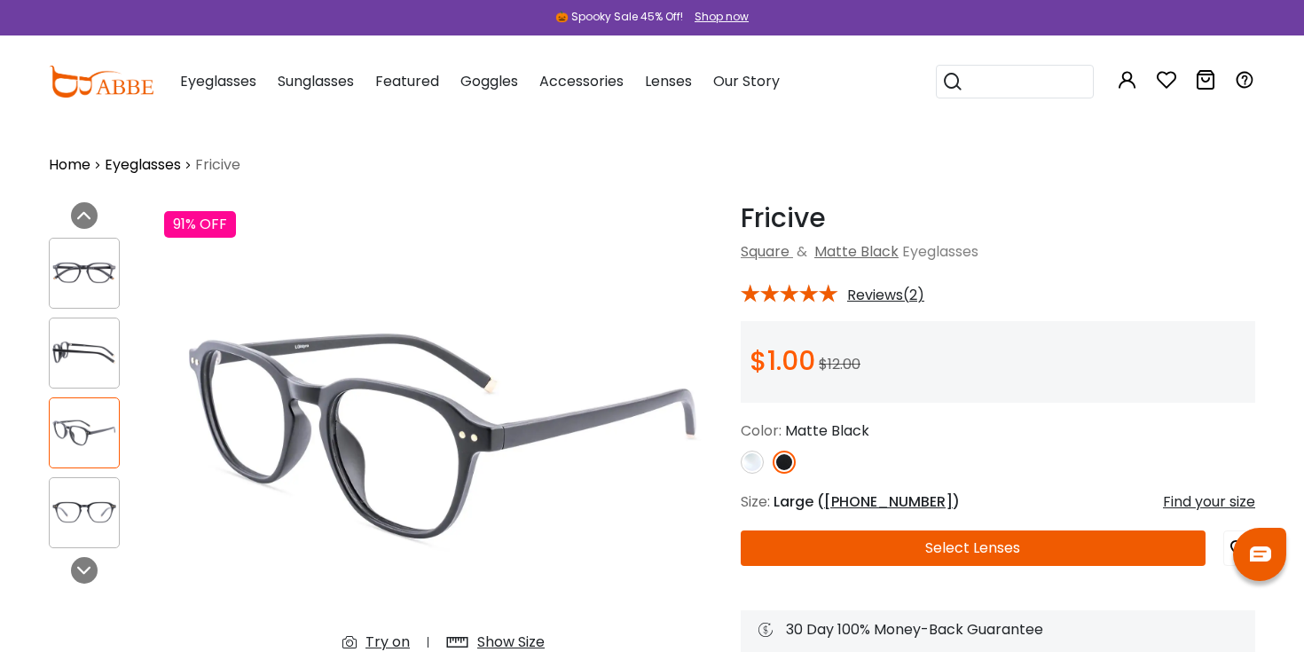
click at [66, 478] on div at bounding box center [84, 512] width 71 height 71
click at [67, 510] on img at bounding box center [84, 512] width 69 height 35
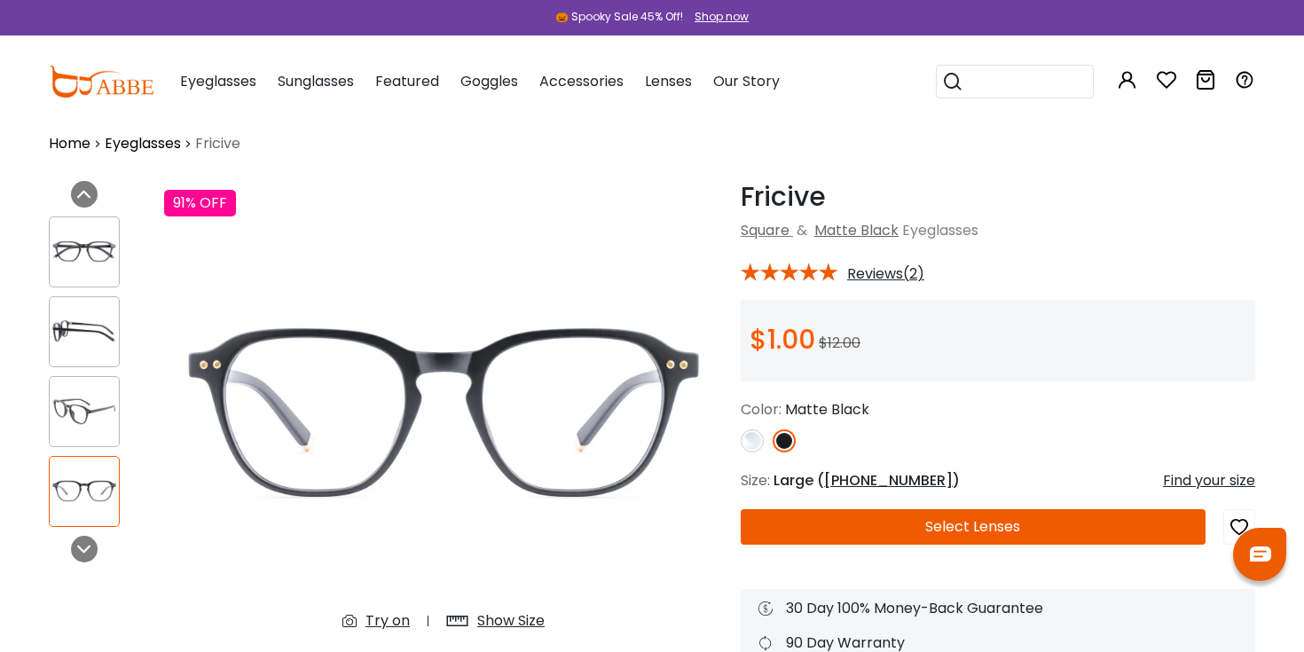
scroll to position [36, 0]
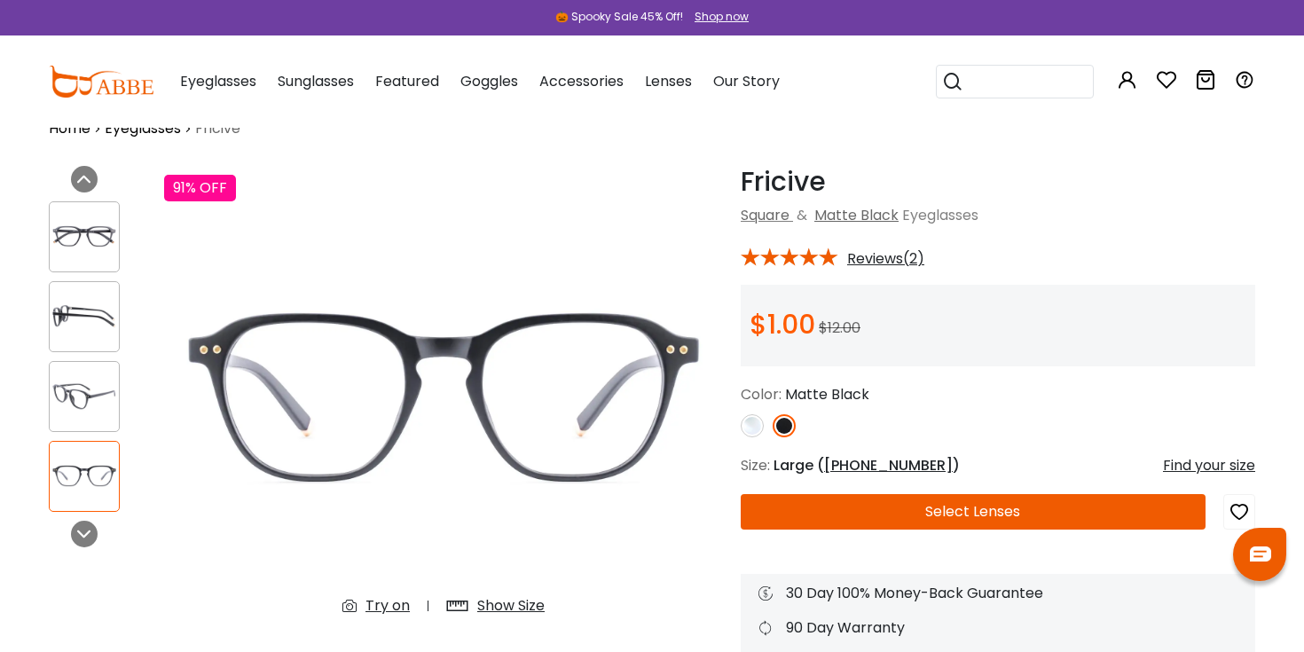
click at [103, 242] on img at bounding box center [84, 236] width 69 height 35
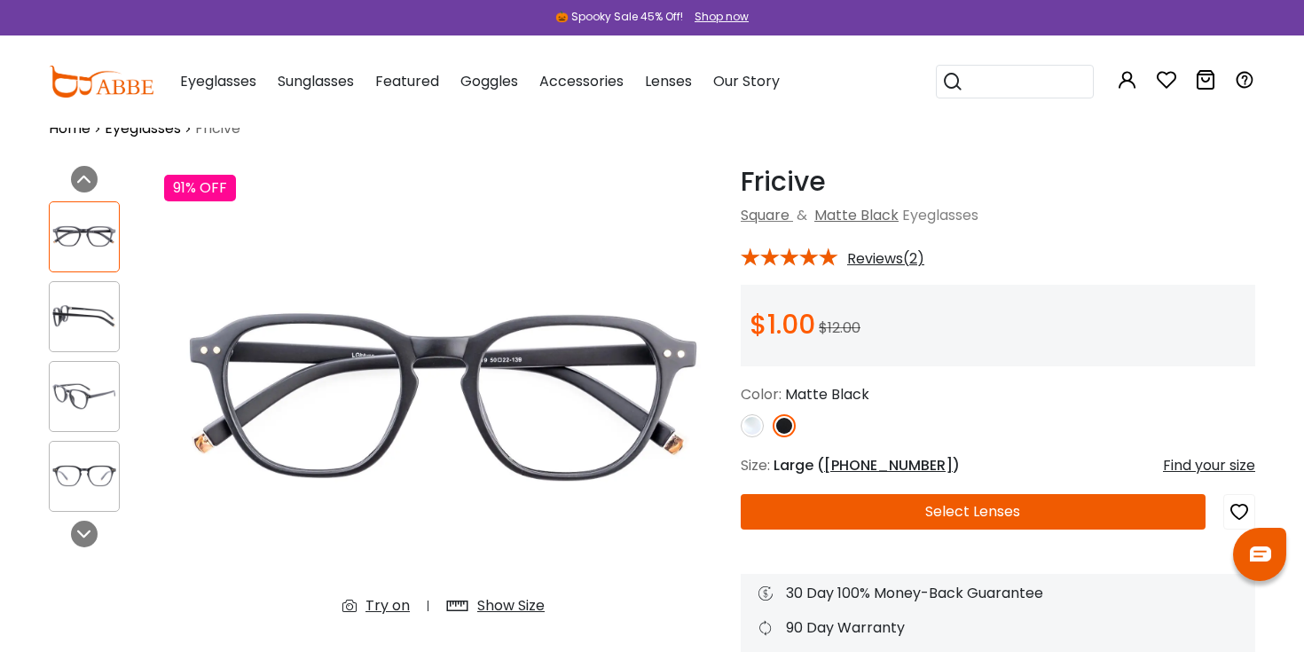
click at [102, 308] on img at bounding box center [84, 316] width 69 height 35
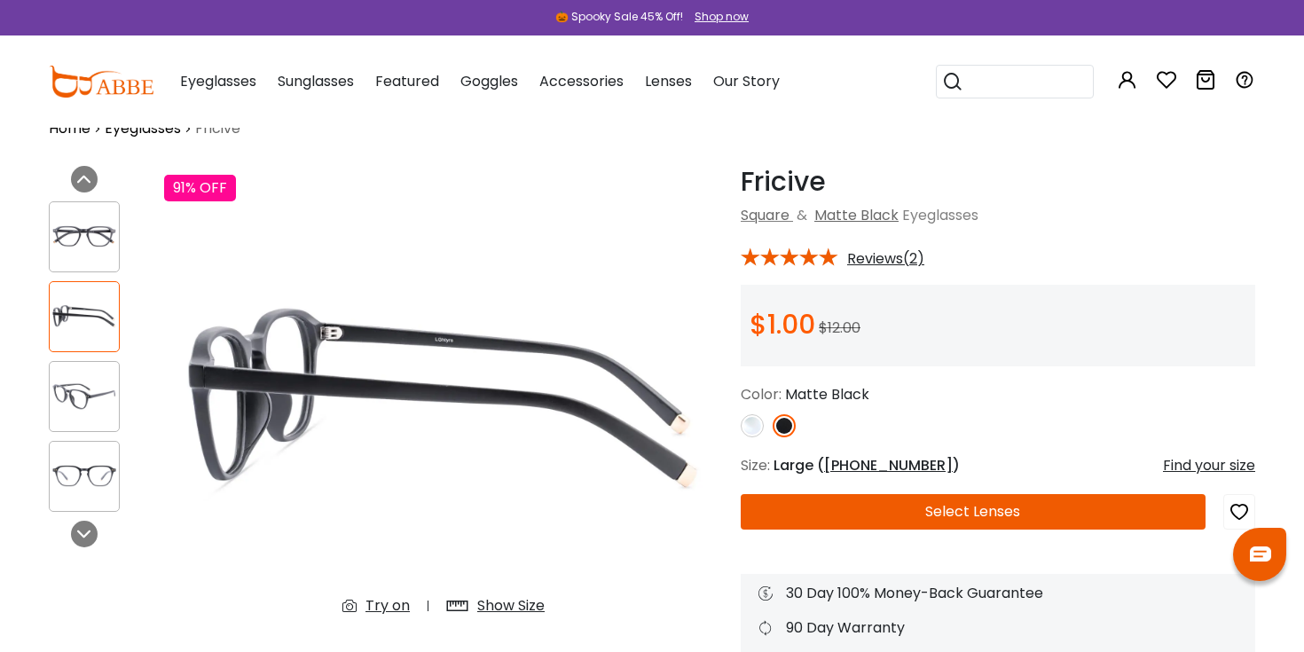
click at [85, 367] on div at bounding box center [84, 396] width 71 height 71
click at [79, 393] on img at bounding box center [84, 396] width 69 height 35
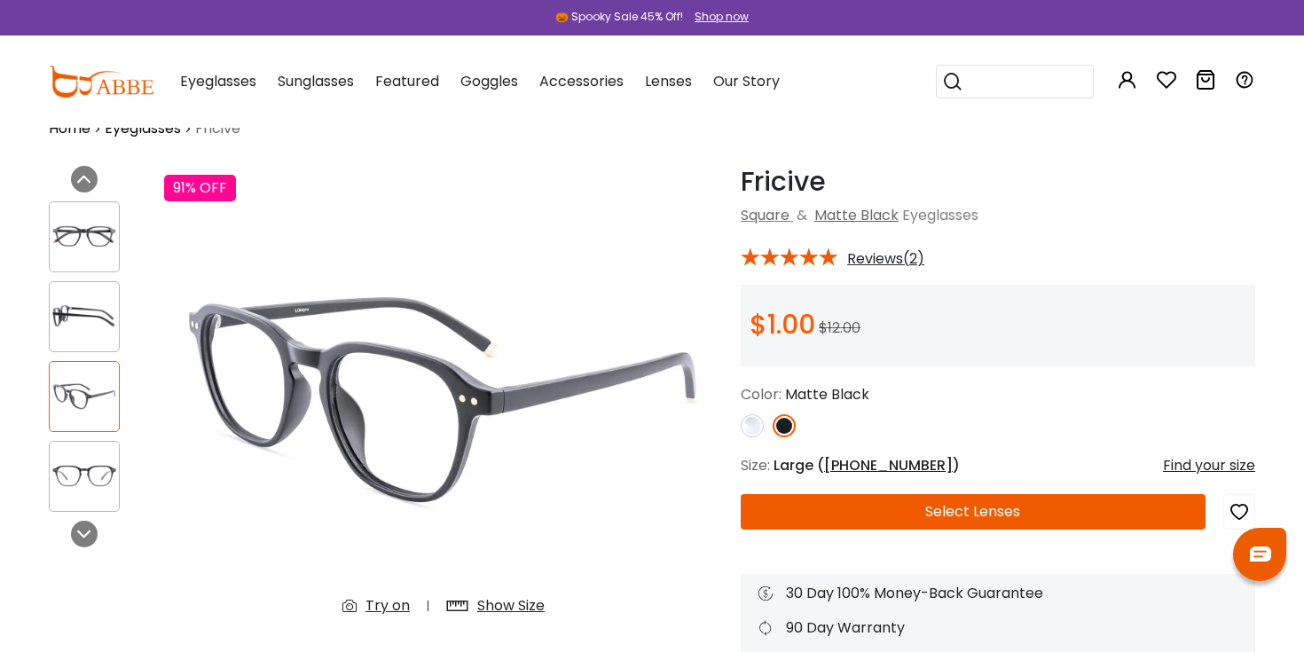
click at [79, 467] on img at bounding box center [84, 476] width 69 height 35
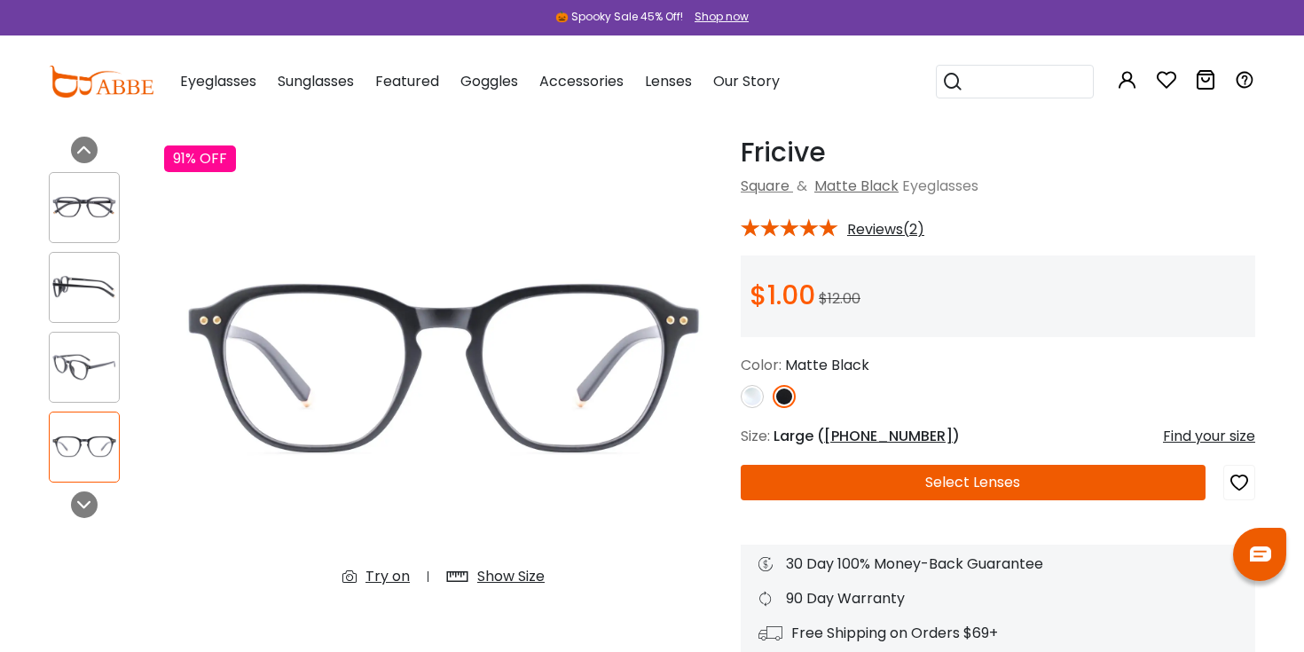
scroll to position [67, 0]
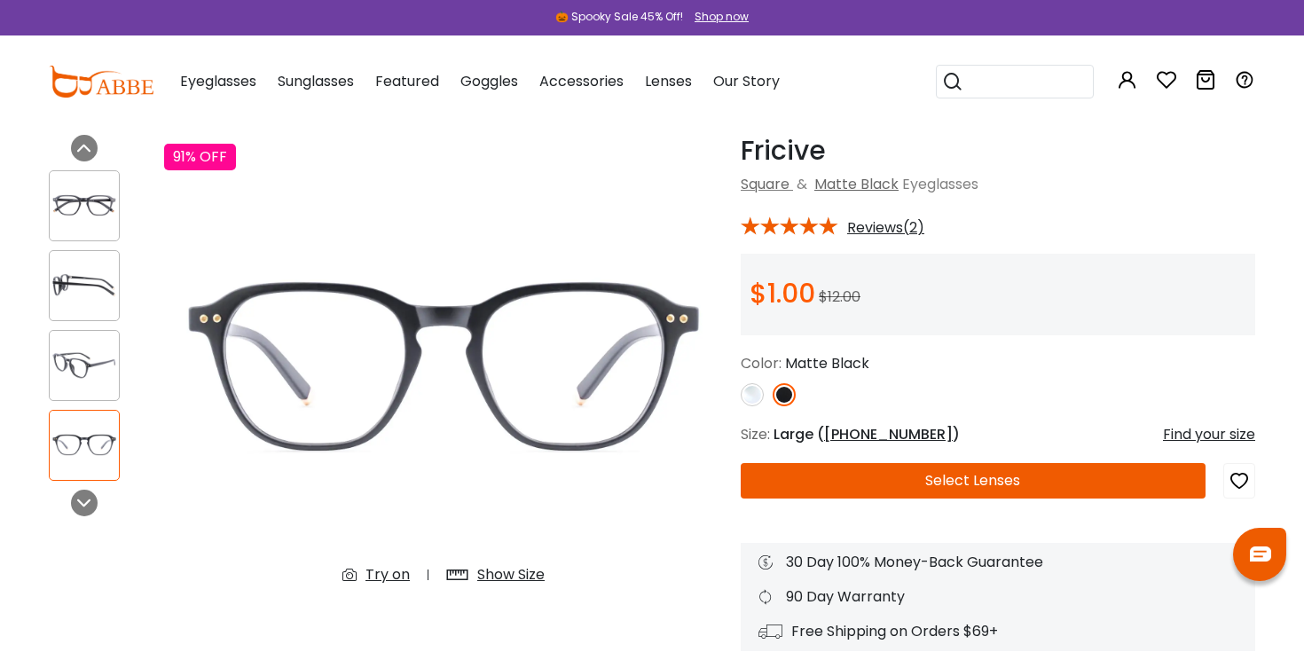
click at [843, 434] on span "50-22-139" at bounding box center [888, 434] width 129 height 20
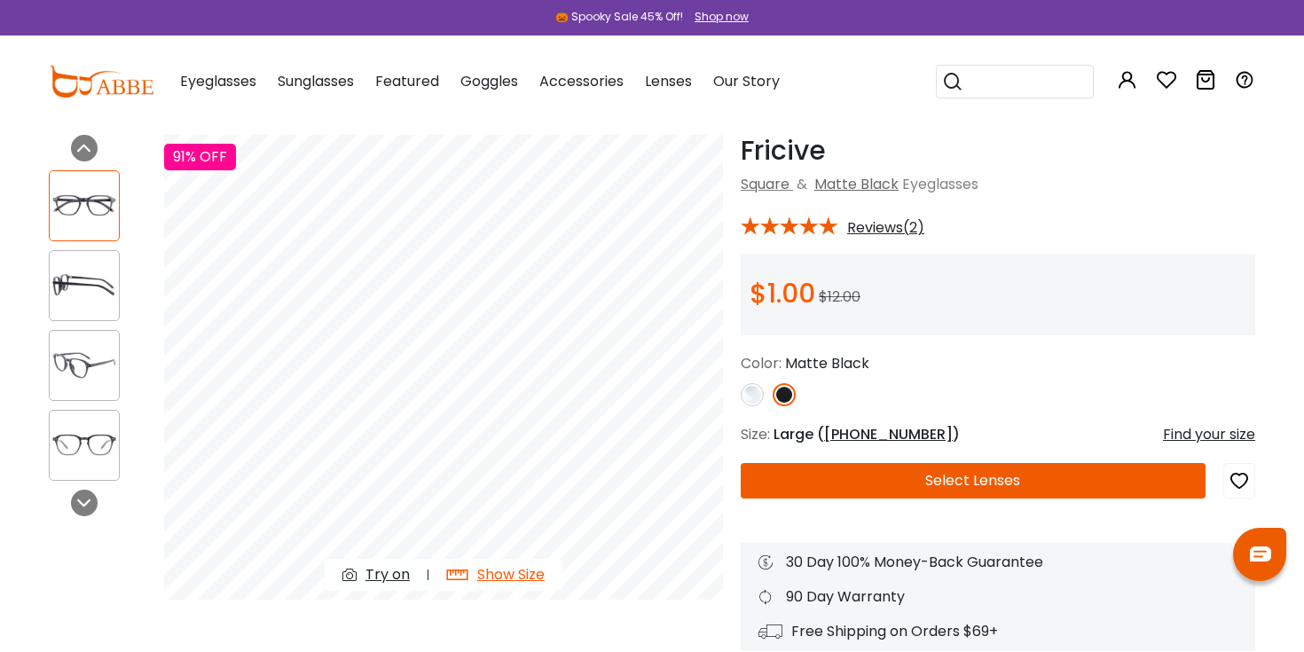
click at [1182, 432] on div "Find your size" at bounding box center [1209, 434] width 92 height 21
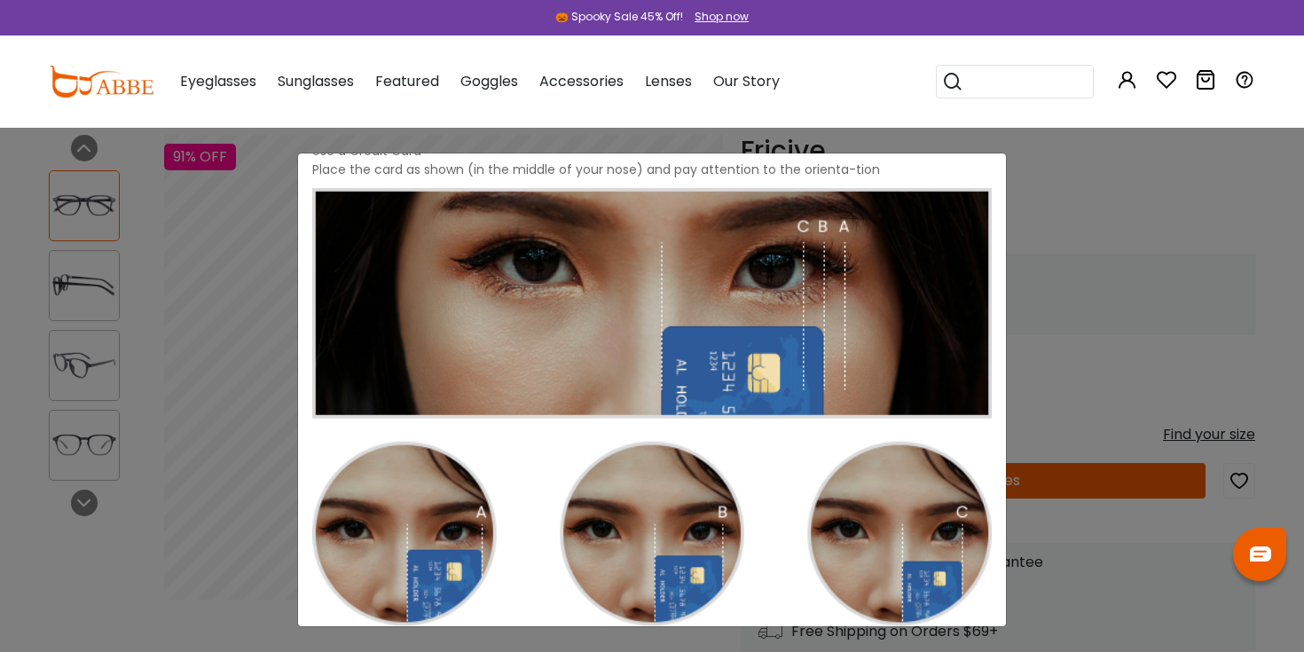
scroll to position [2, 0]
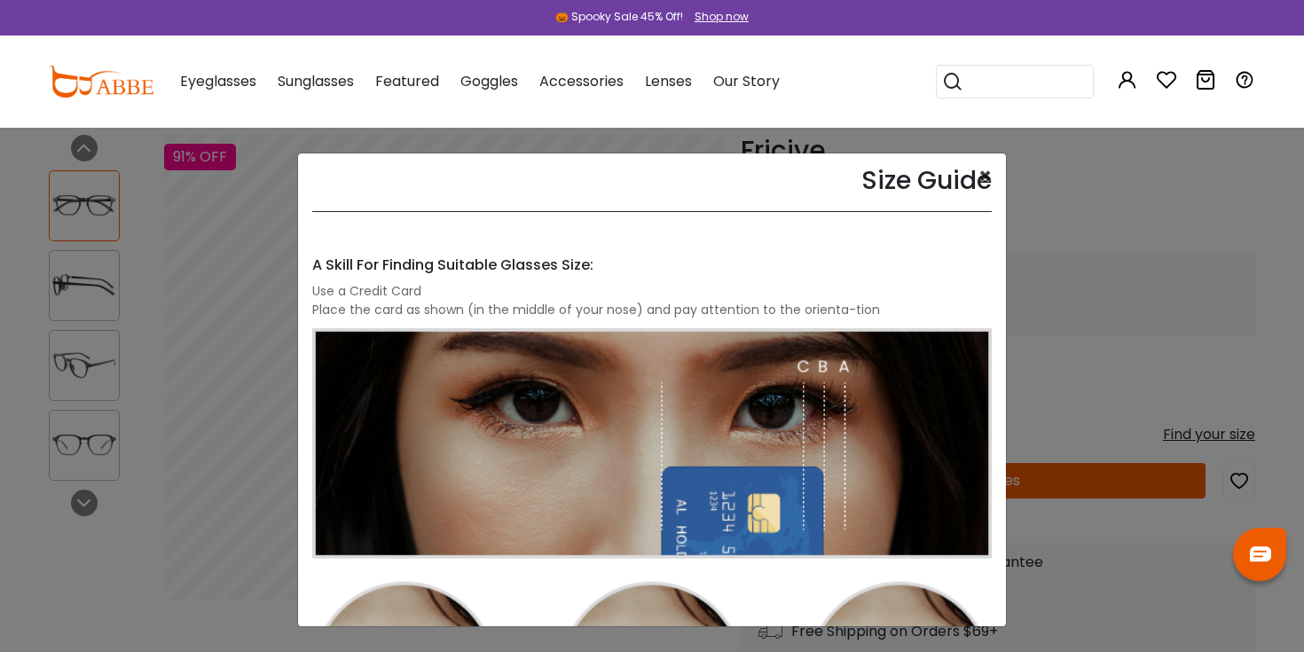
click at [986, 181] on button "×" at bounding box center [984, 176] width 13 height 21
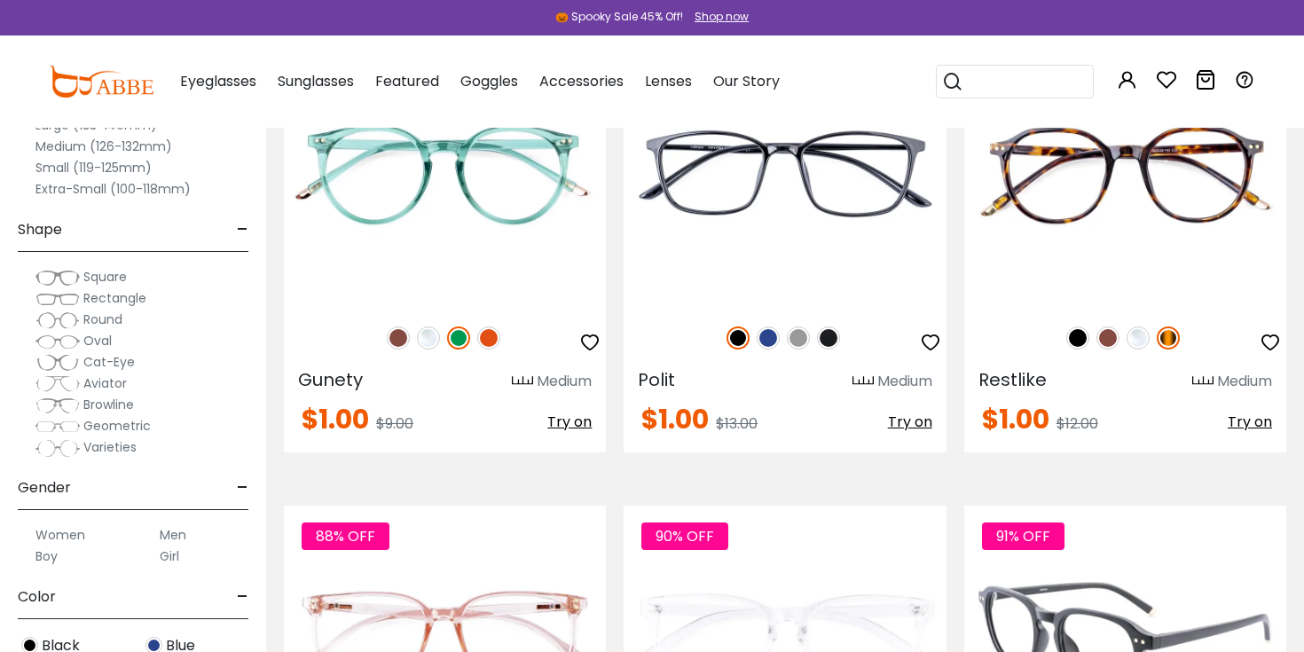
scroll to position [4506, 0]
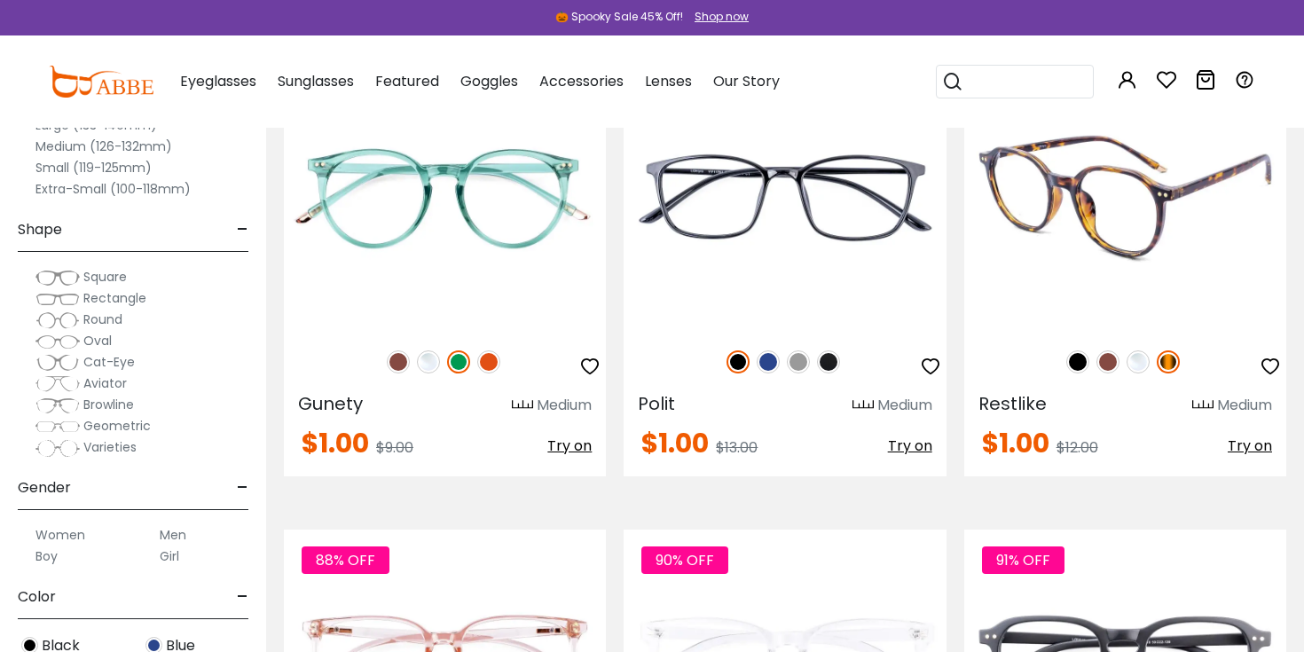
click at [1083, 364] on img at bounding box center [1077, 361] width 23 height 23
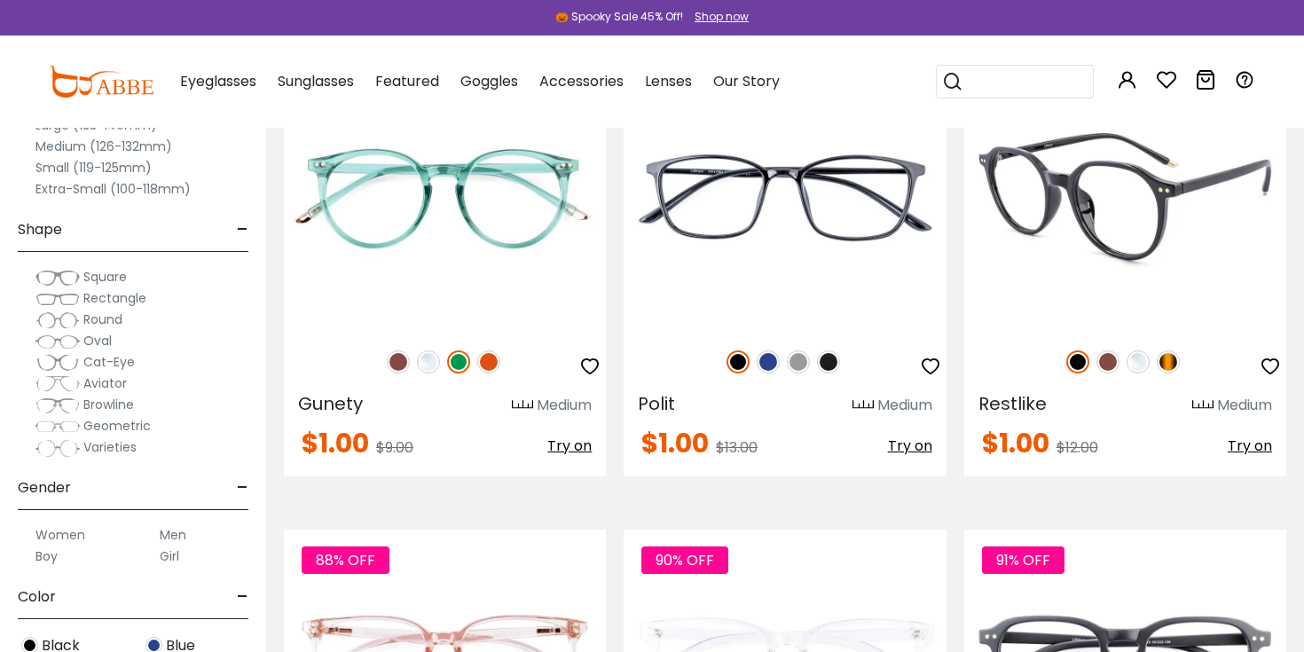
click at [1079, 271] on img at bounding box center [1125, 196] width 322 height 269
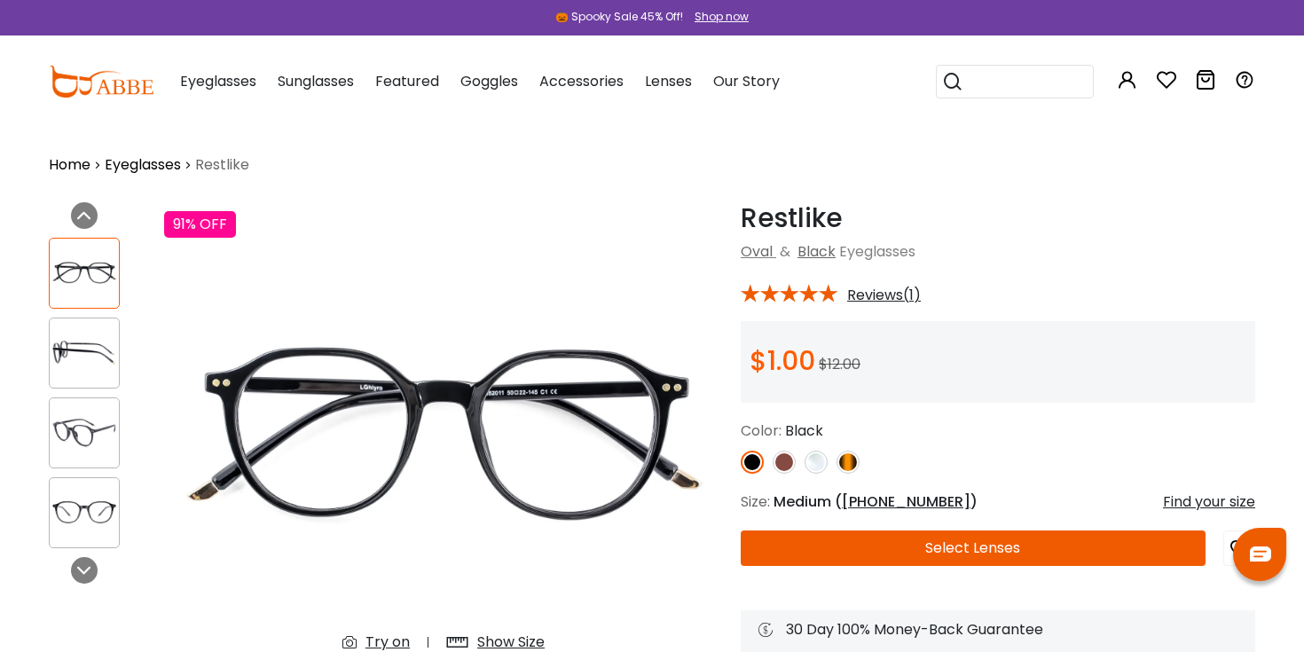
click at [891, 503] on span "50-22-145" at bounding box center [906, 501] width 129 height 20
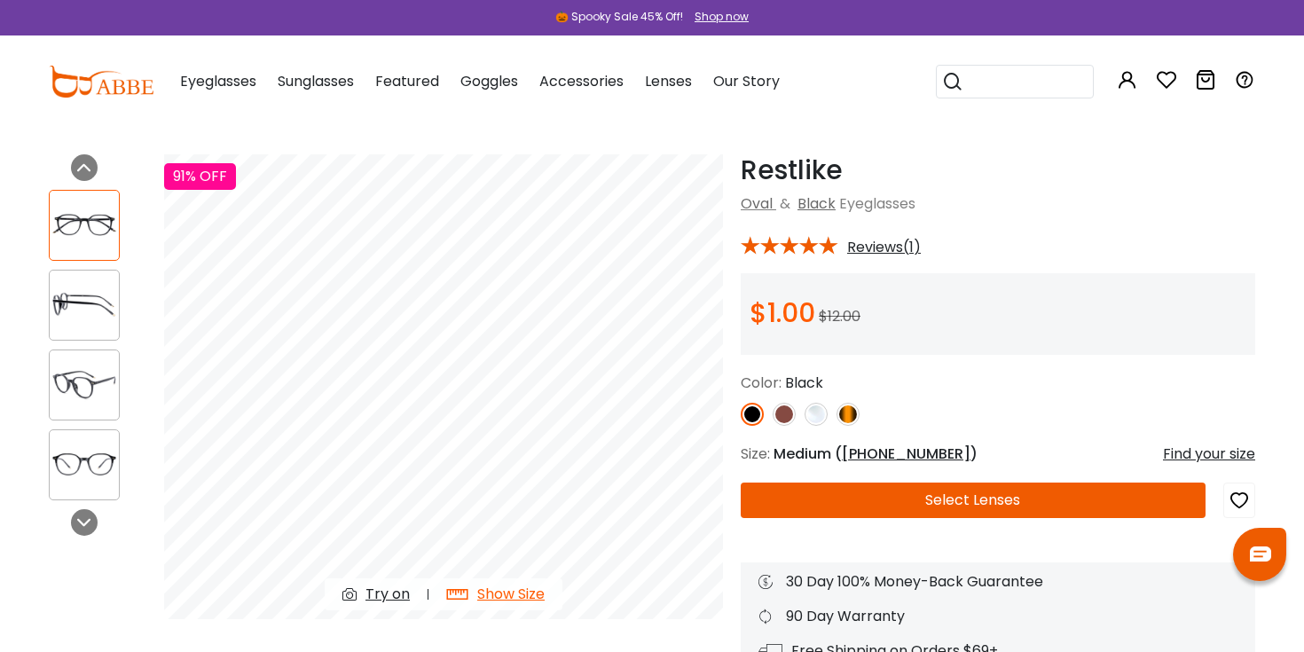
scroll to position [50, 0]
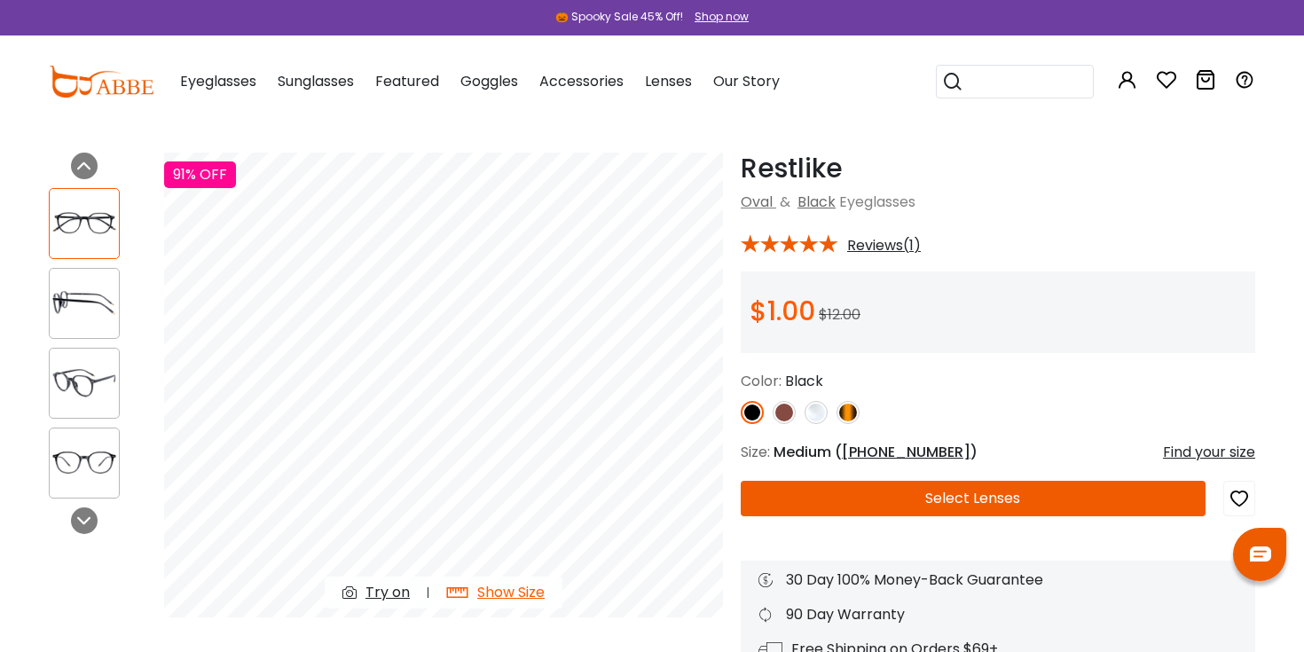
click at [926, 404] on div at bounding box center [998, 412] width 514 height 23
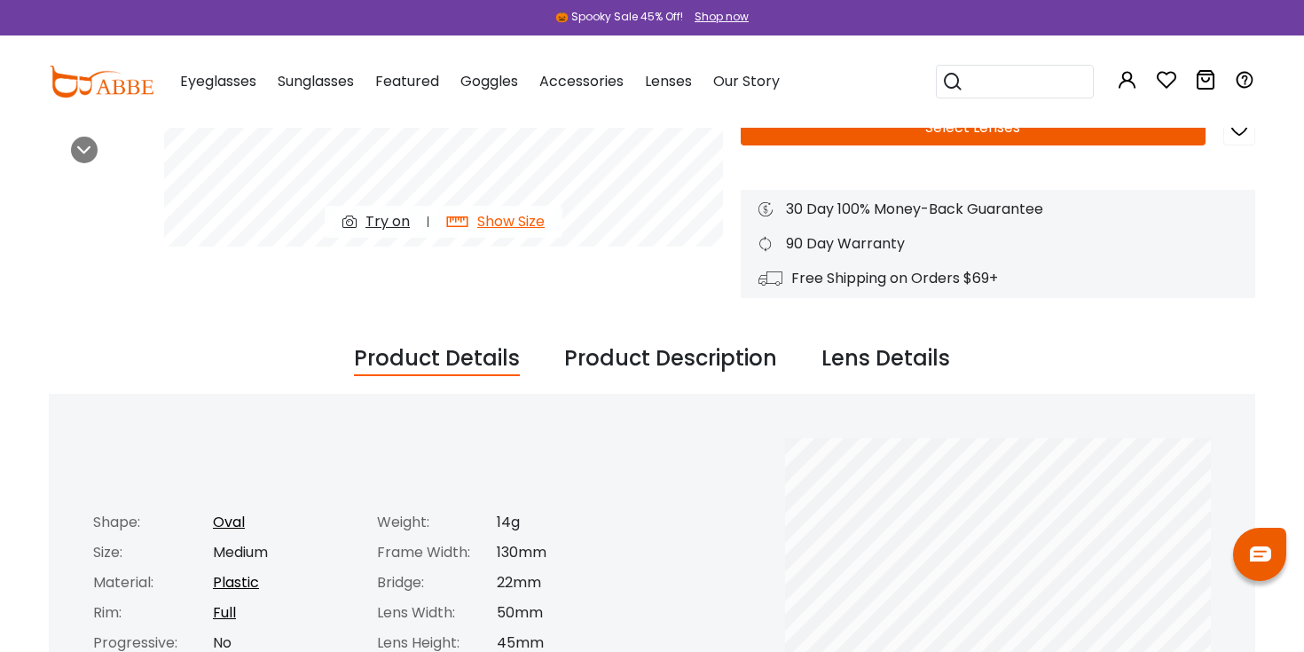
scroll to position [175, 0]
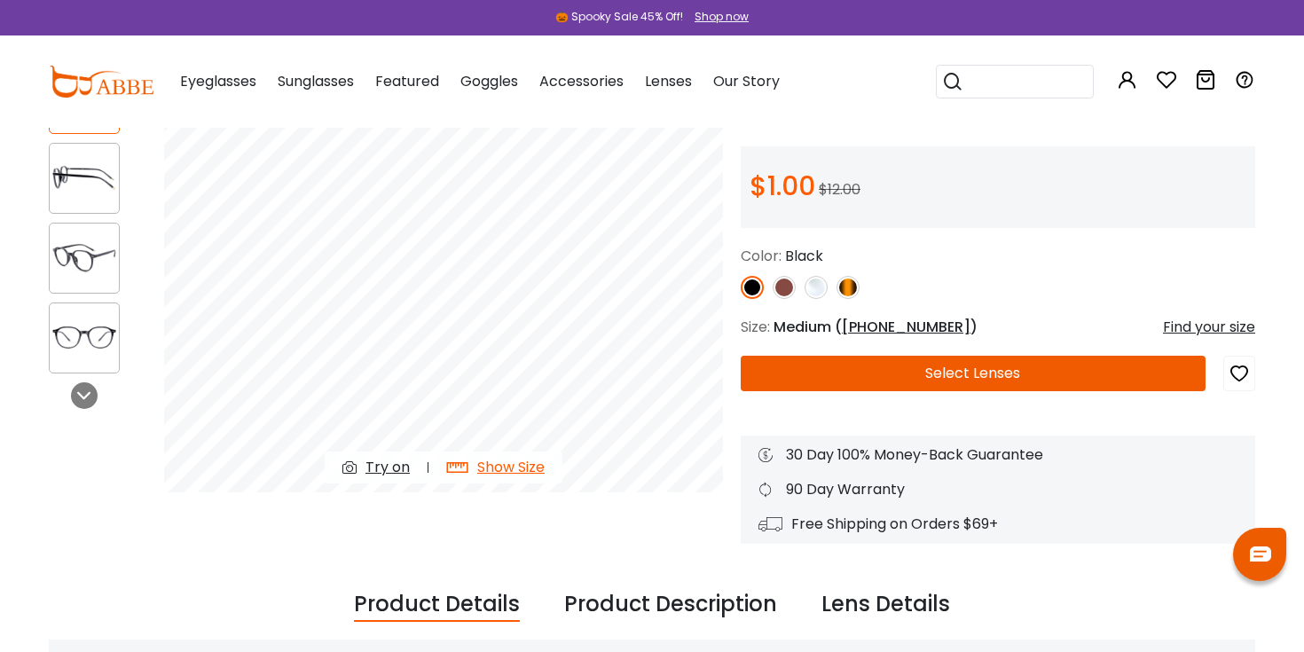
click at [1210, 333] on div "Find your size" at bounding box center [1209, 327] width 92 height 21
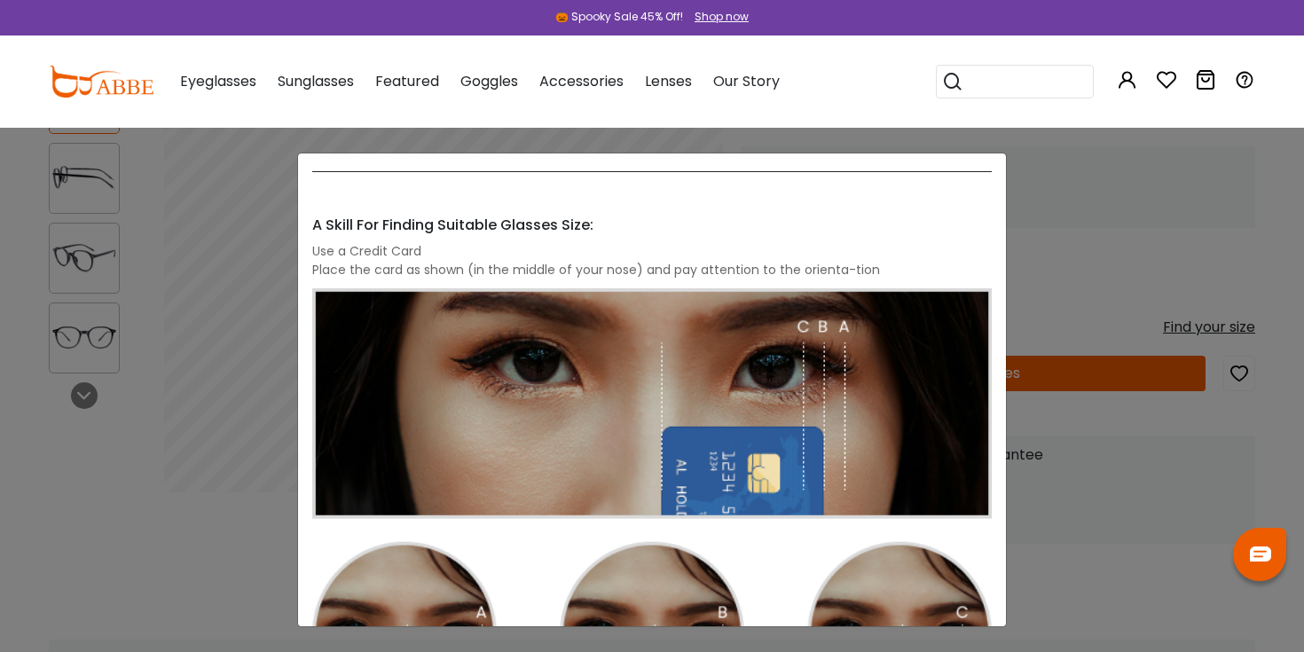
scroll to position [0, 0]
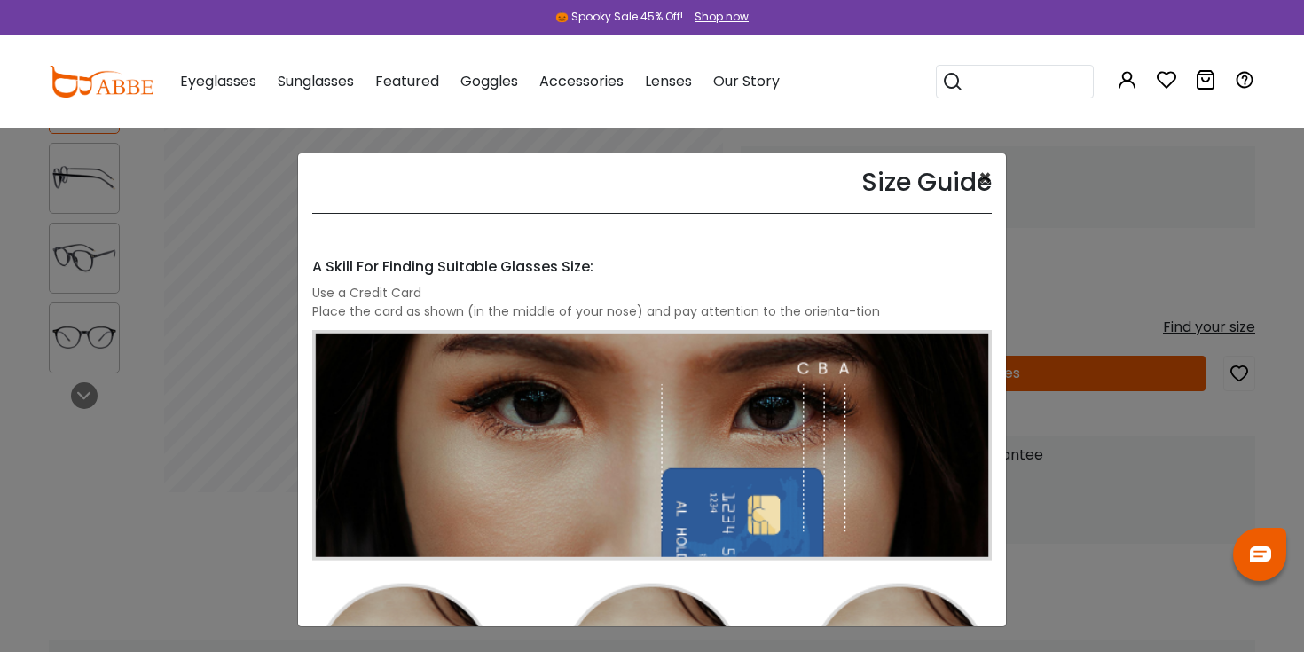
click at [978, 179] on button "×" at bounding box center [984, 178] width 13 height 21
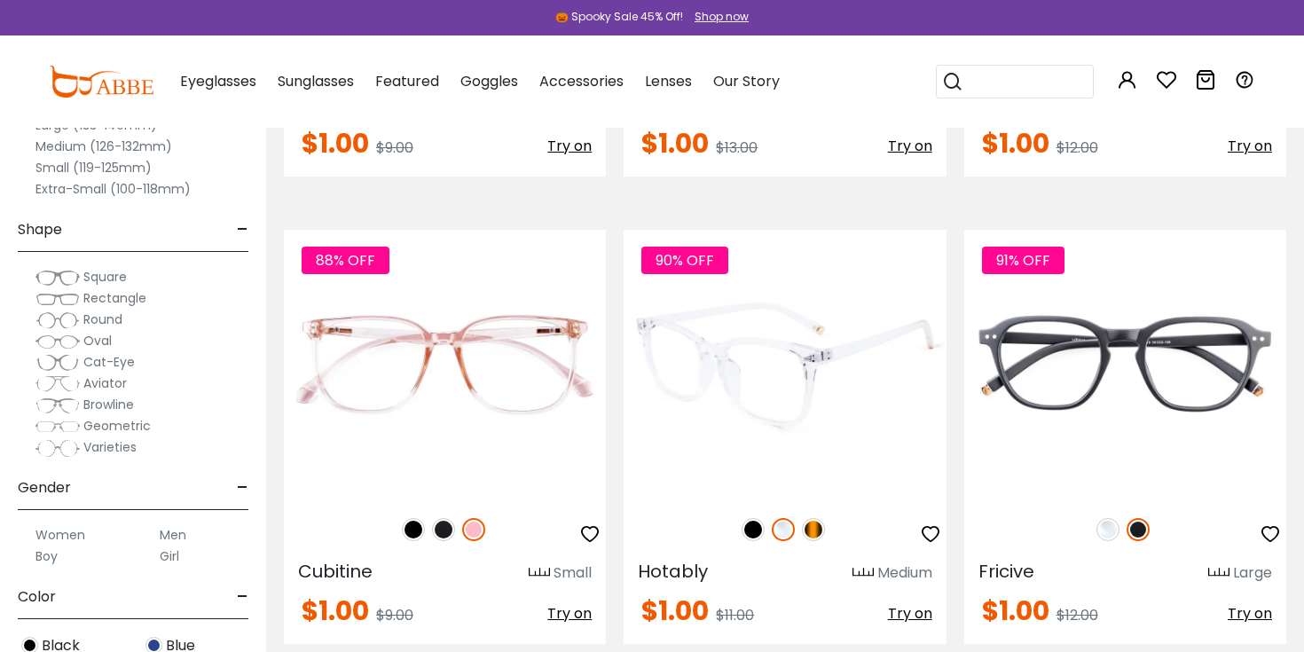
scroll to position [4851, 0]
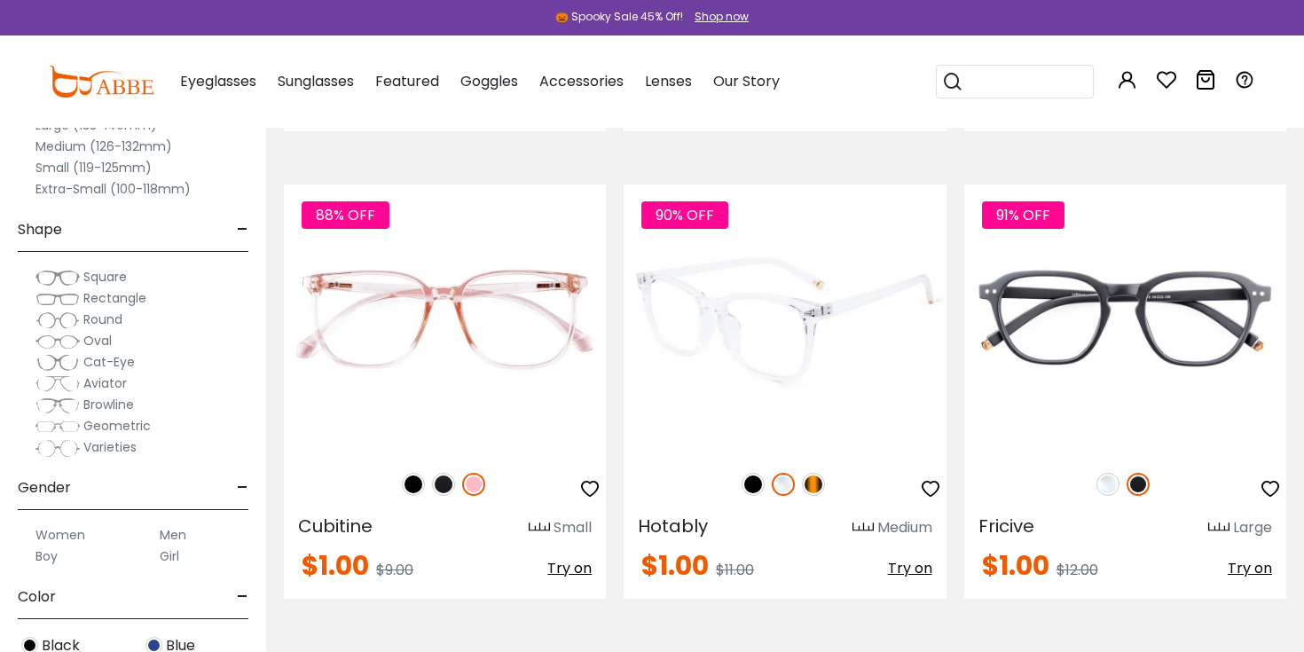
click at [760, 485] on img at bounding box center [753, 484] width 23 height 23
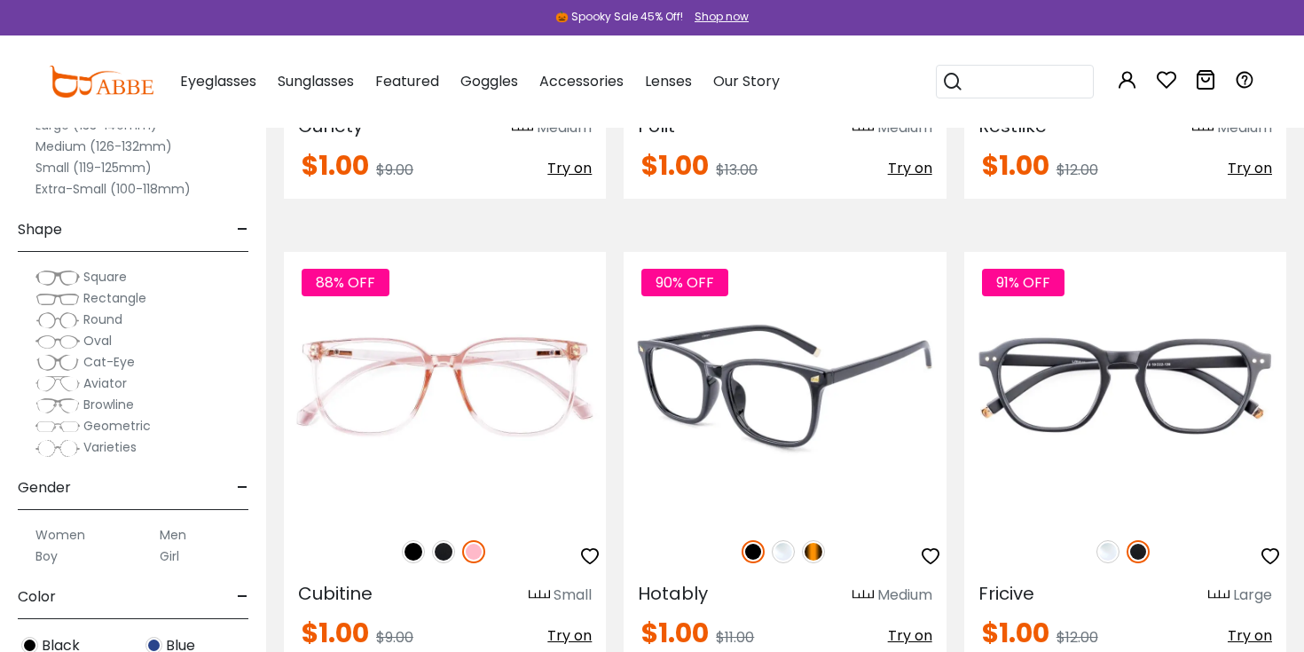
scroll to position [4761, 0]
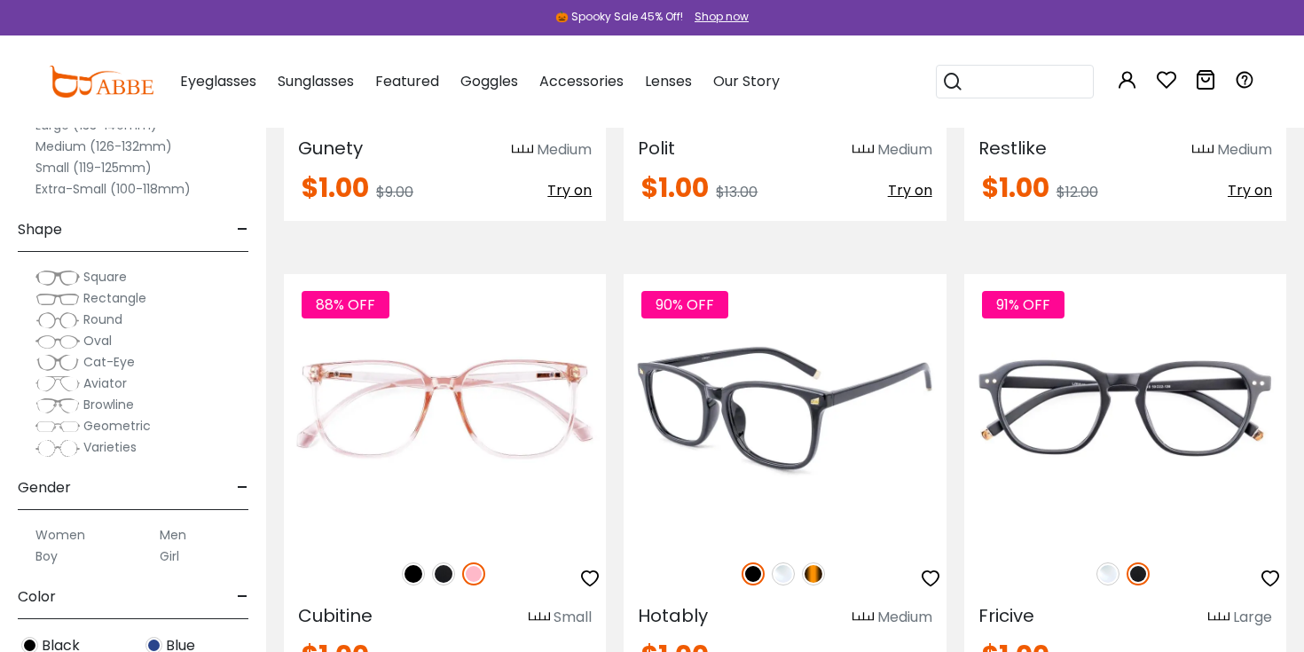
click at [827, 459] on img at bounding box center [785, 408] width 322 height 269
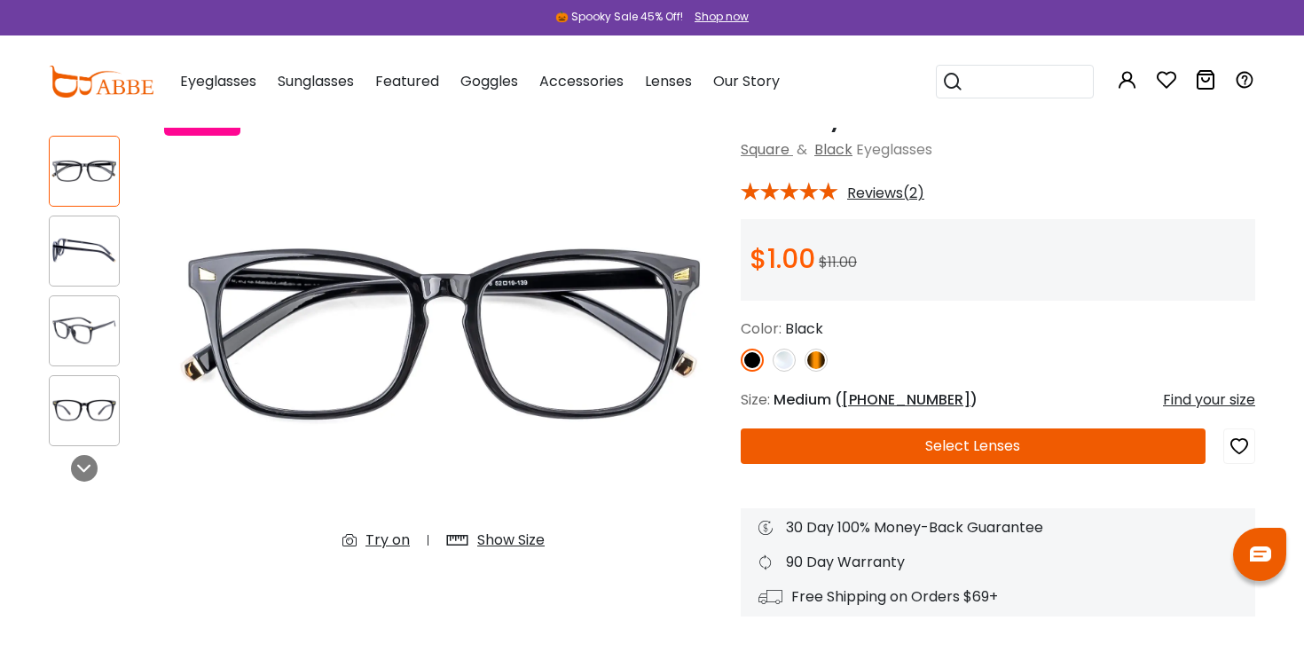
scroll to position [57, 0]
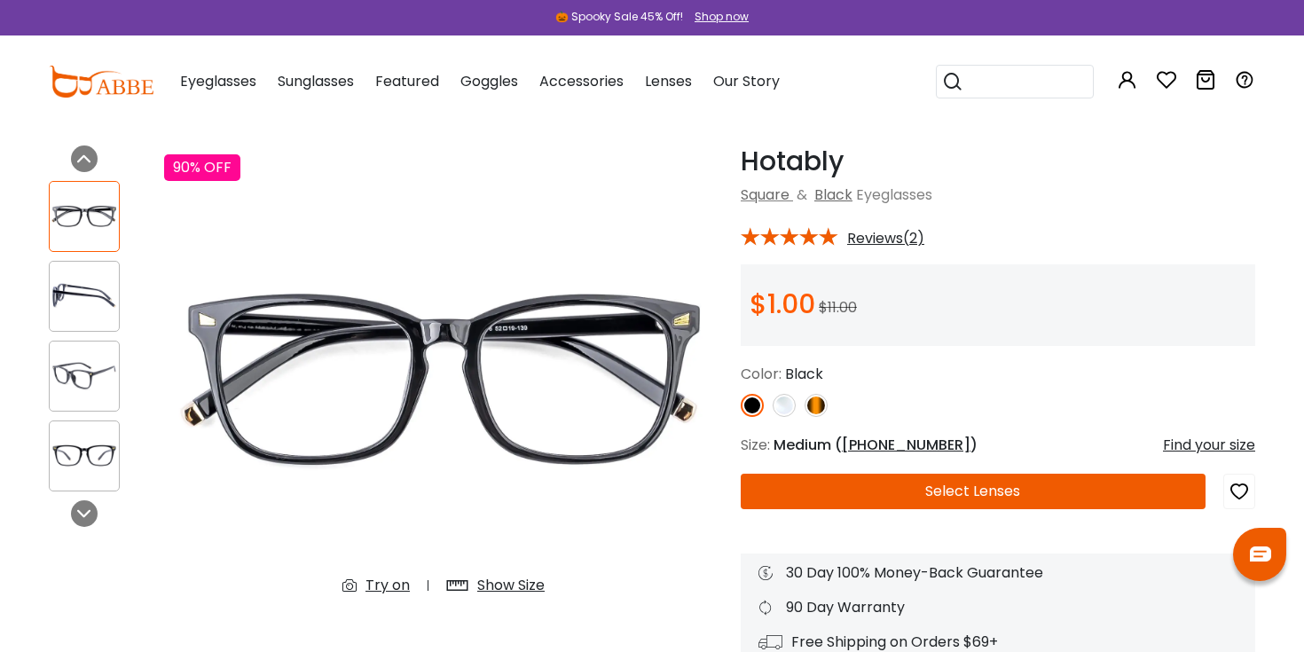
click at [96, 451] on img at bounding box center [84, 455] width 69 height 35
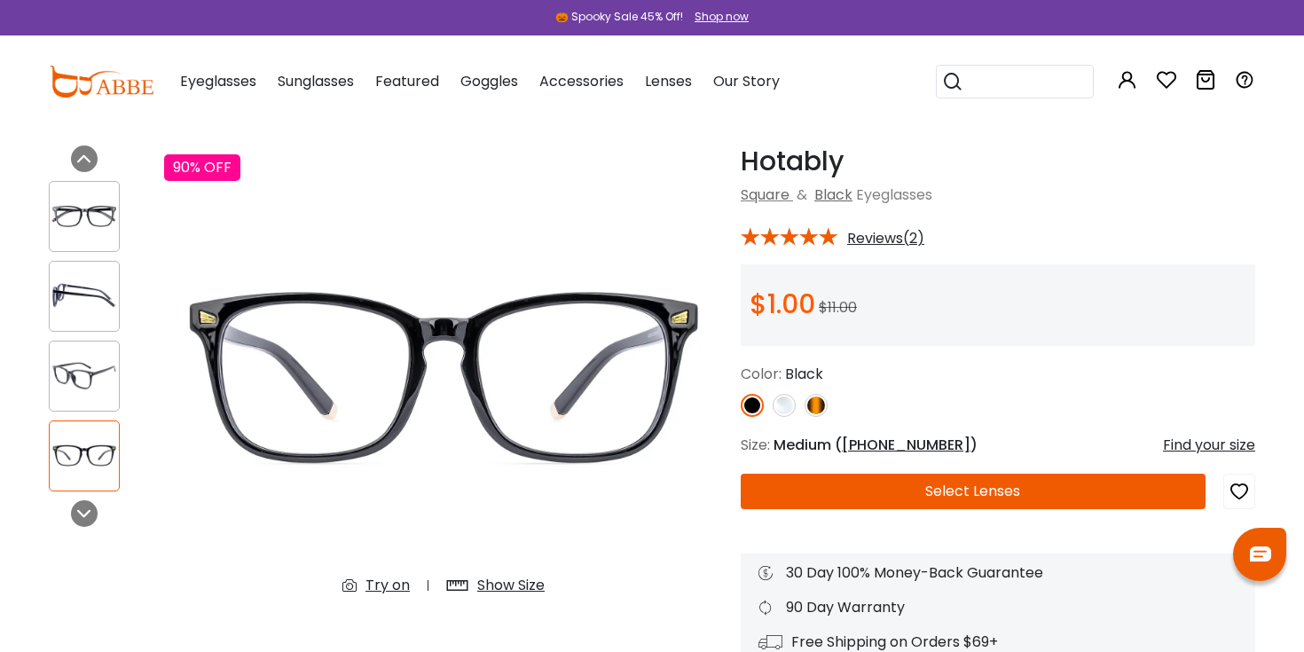
click at [78, 355] on div at bounding box center [84, 376] width 71 height 71
click at [90, 298] on img at bounding box center [84, 296] width 69 height 35
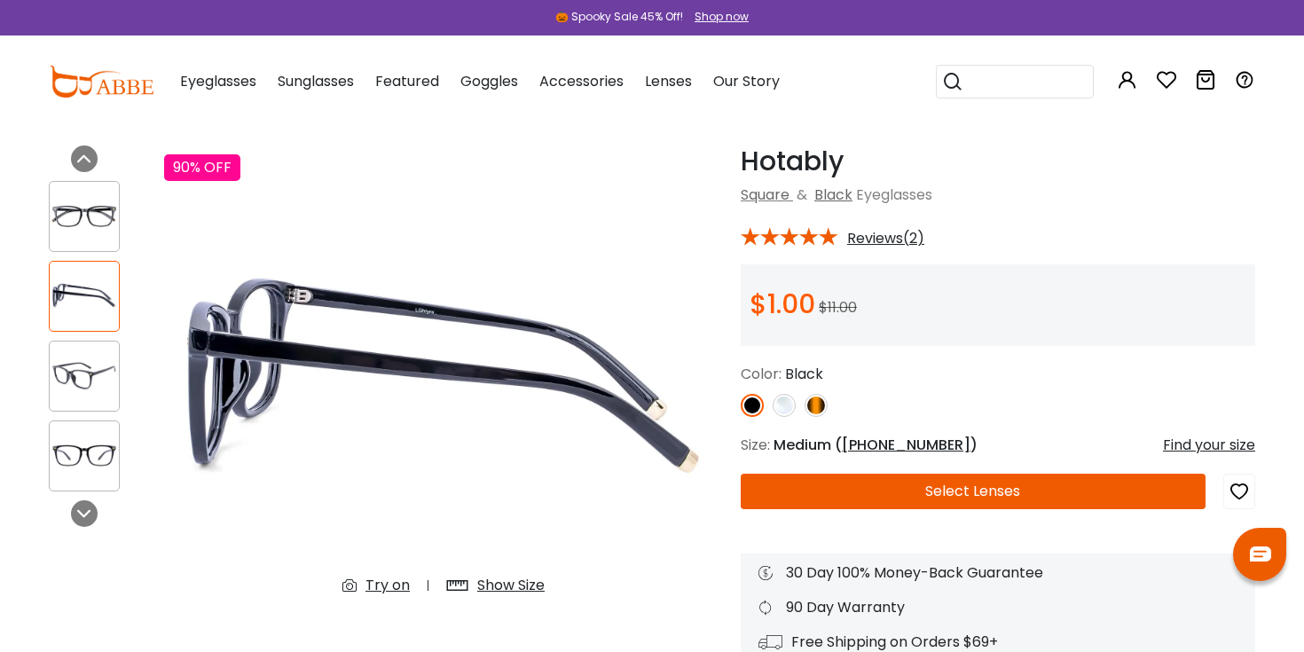
click at [90, 243] on div at bounding box center [84, 216] width 71 height 71
click at [90, 224] on img at bounding box center [84, 216] width 69 height 35
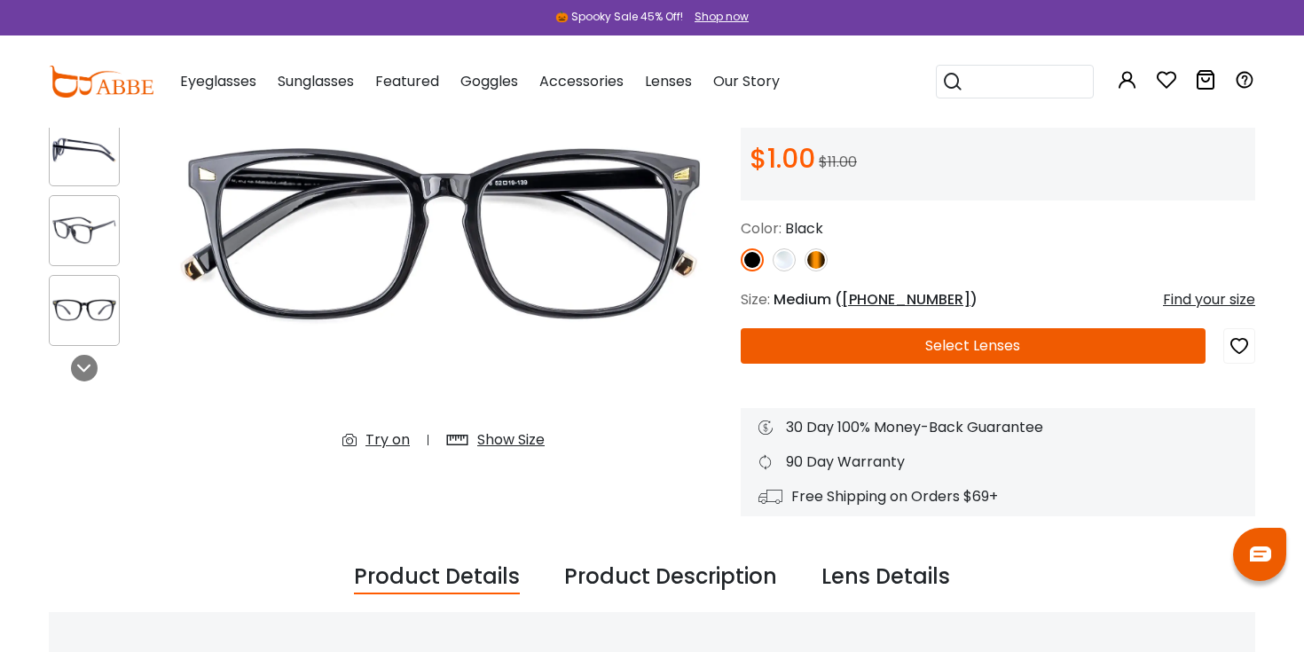
scroll to position [157, 0]
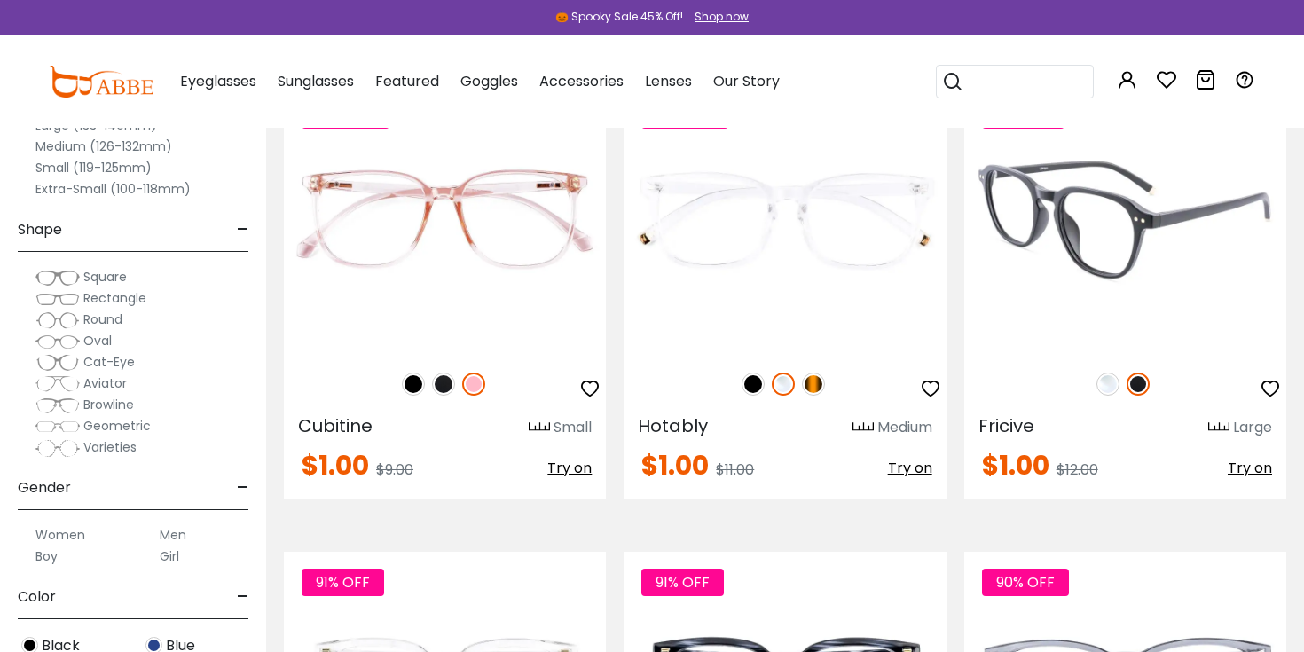
scroll to position [4910, 0]
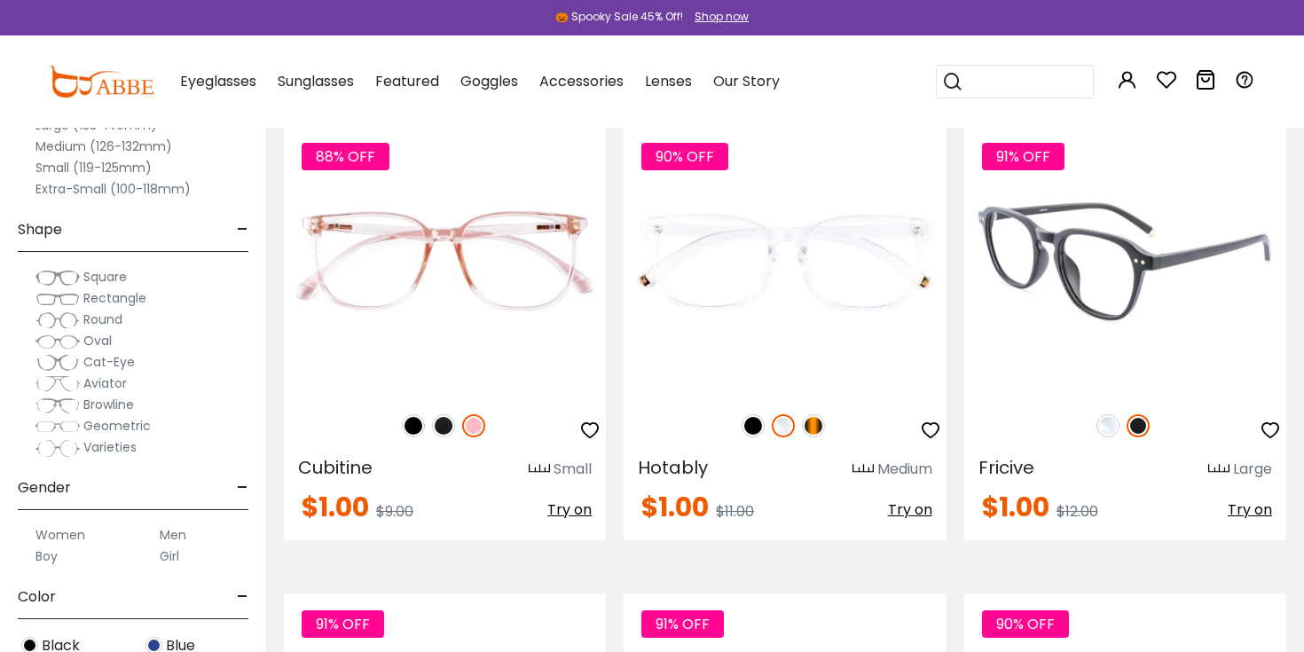
click at [1130, 288] on img at bounding box center [1125, 260] width 322 height 269
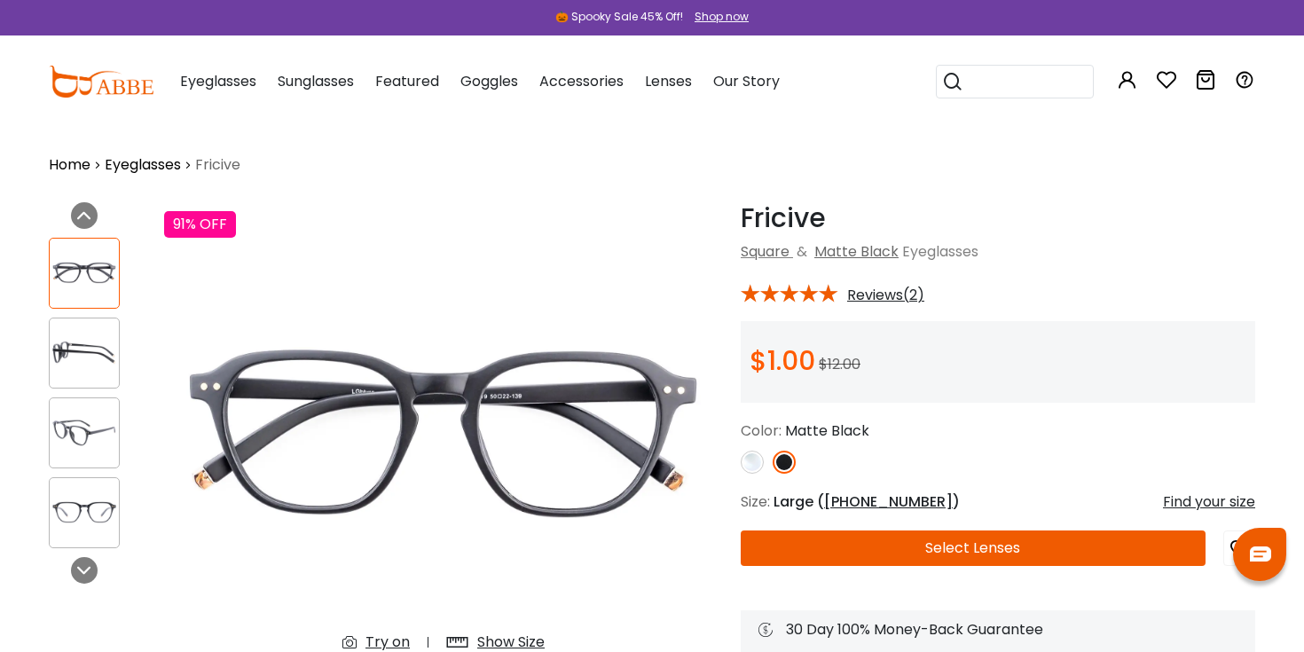
click at [46, 356] on div "Previous Next" at bounding box center [97, 455] width 115 height 506
click at [57, 356] on img at bounding box center [84, 352] width 69 height 35
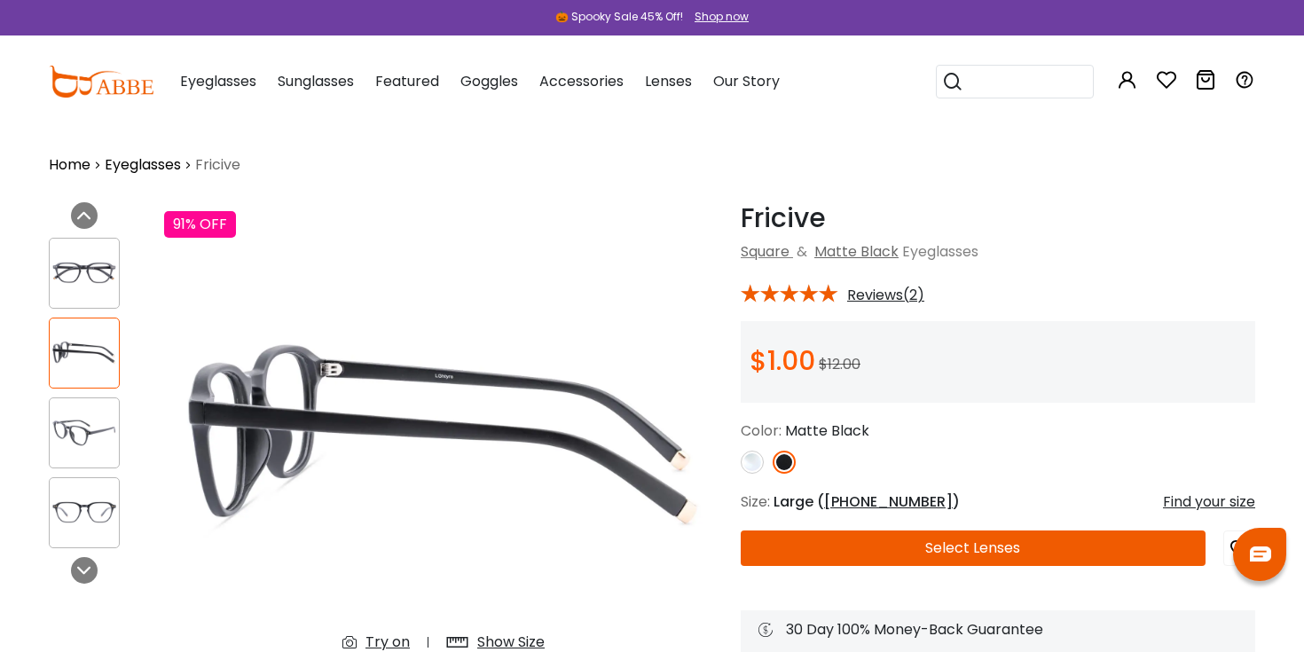
click at [56, 426] on img at bounding box center [84, 432] width 69 height 35
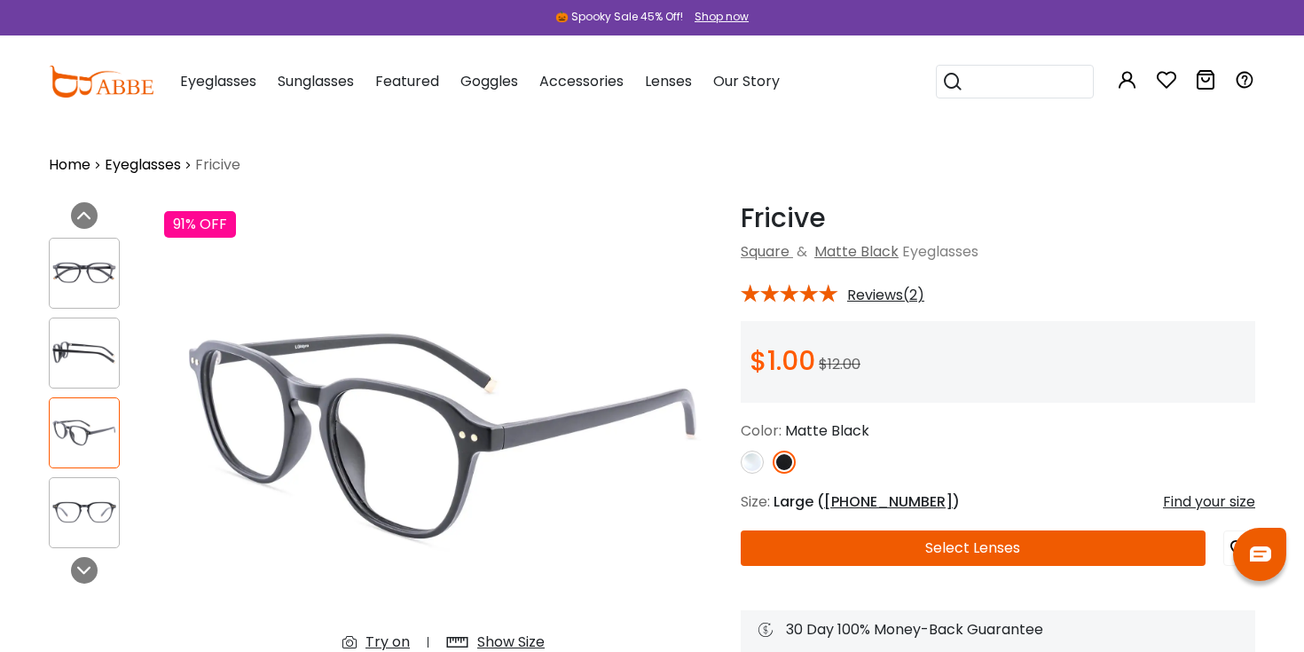
click at [76, 271] on img at bounding box center [84, 272] width 69 height 35
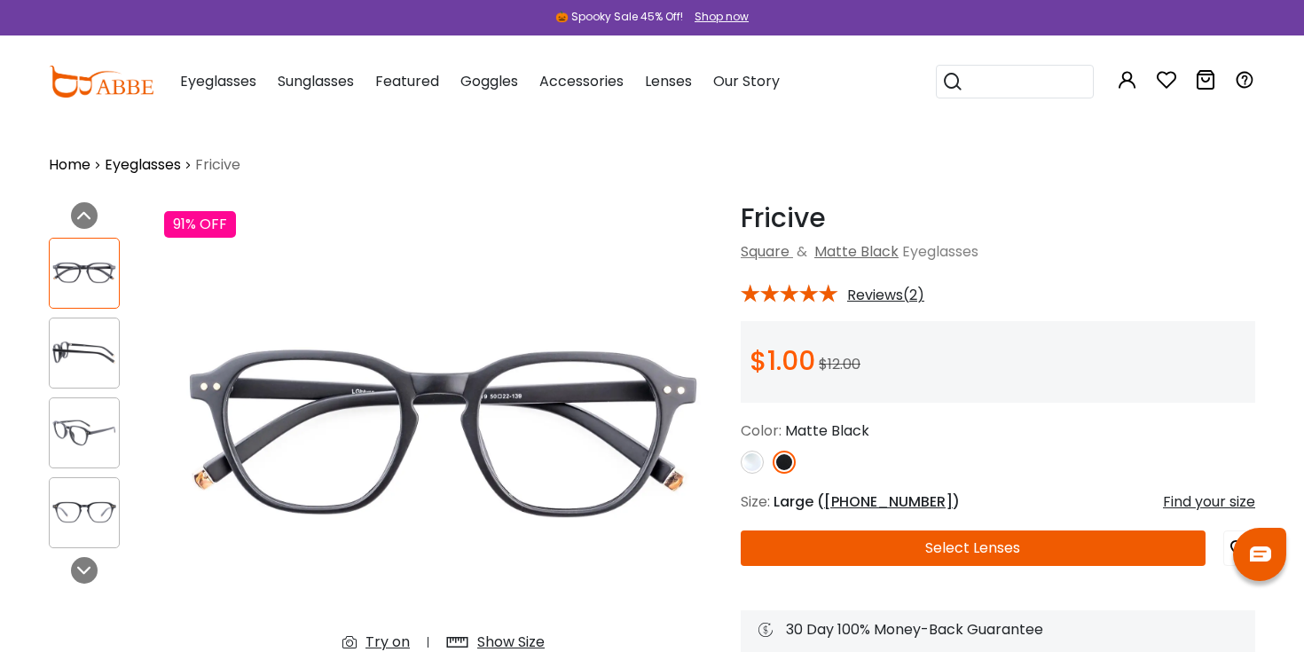
click at [89, 497] on img at bounding box center [84, 512] width 69 height 35
